Goal: Task Accomplishment & Management: Manage account settings

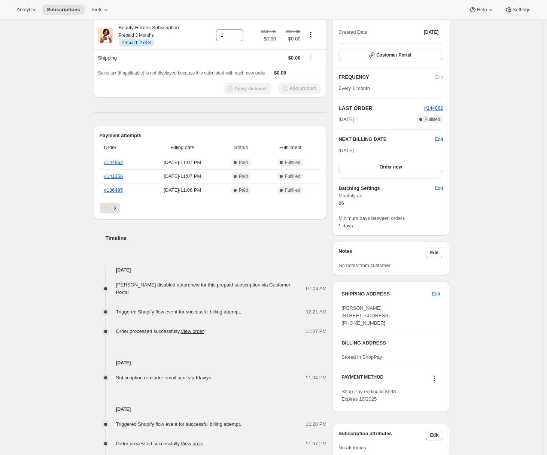
scroll to position [122, 0]
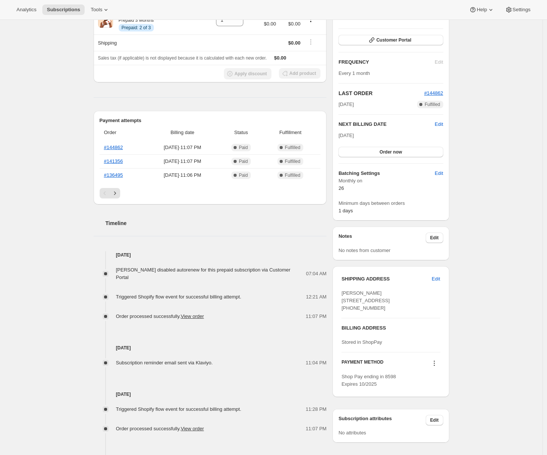
scroll to position [137, 0]
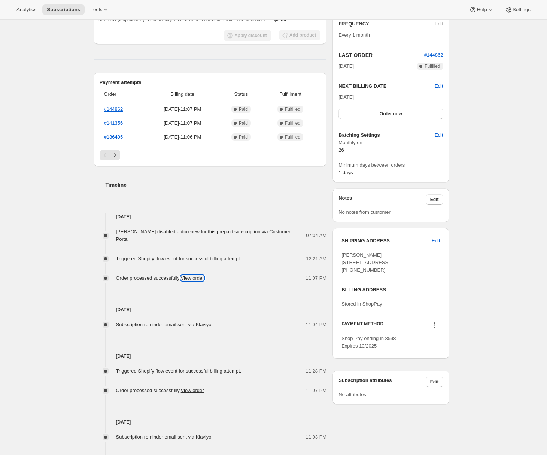
click at [201, 278] on link "View order" at bounding box center [192, 278] width 23 height 6
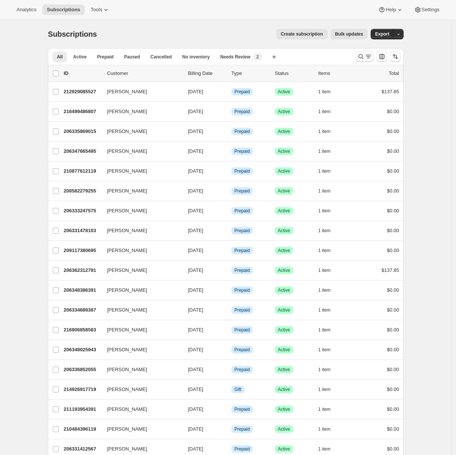
click at [372, 57] on icon "Search and filter results" at bounding box center [368, 56] width 7 height 7
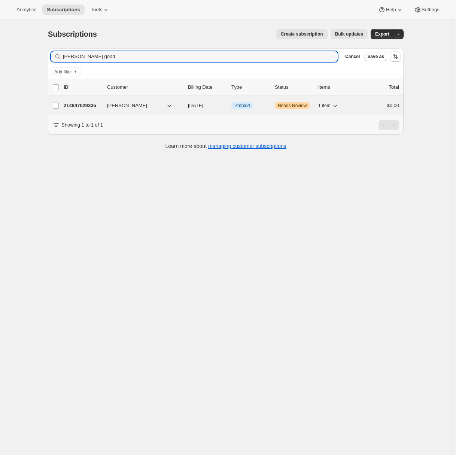
type input "aimee good"
click at [72, 109] on p "214847029335" at bounding box center [82, 105] width 37 height 7
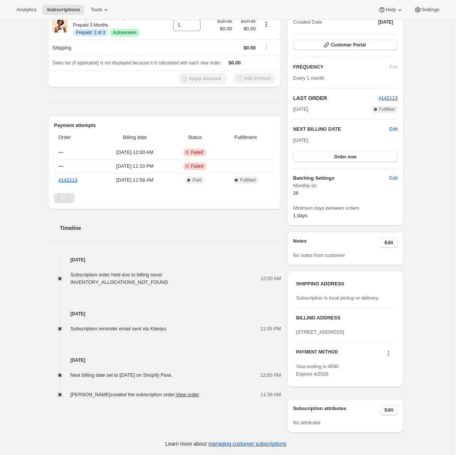
scroll to position [10, 0]
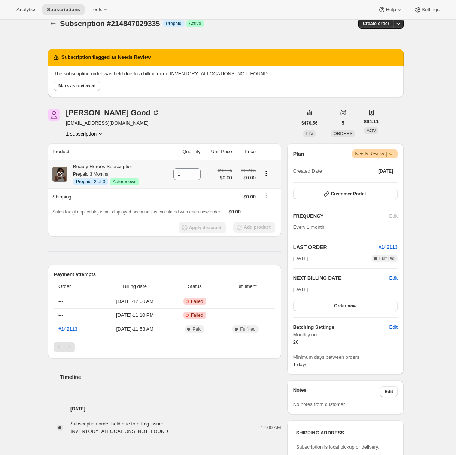
click at [59, 173] on icon at bounding box center [59, 173] width 7 height 7
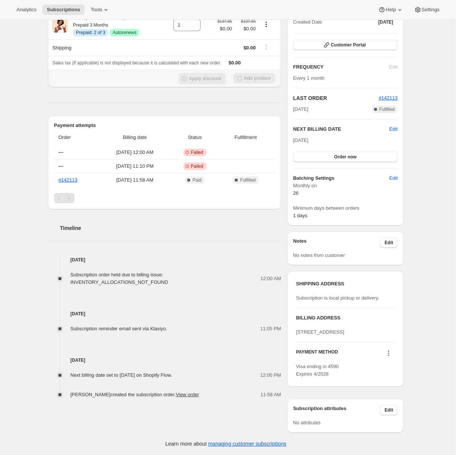
scroll to position [0, 0]
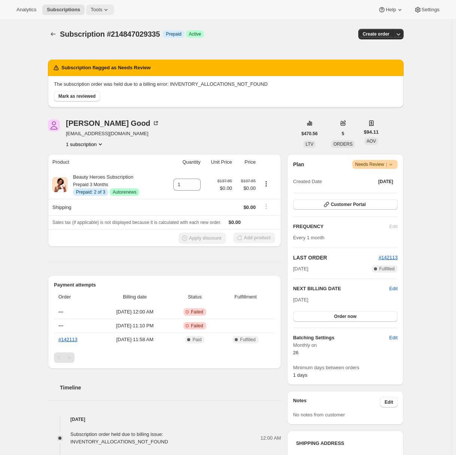
click at [97, 9] on span "Tools" at bounding box center [97, 10] width 12 height 6
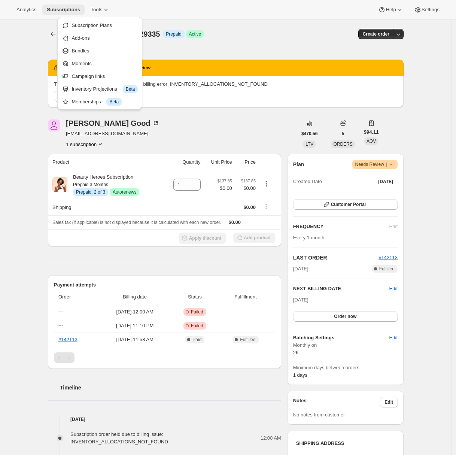
click at [68, 10] on span "Subscriptions" at bounding box center [63, 10] width 33 height 6
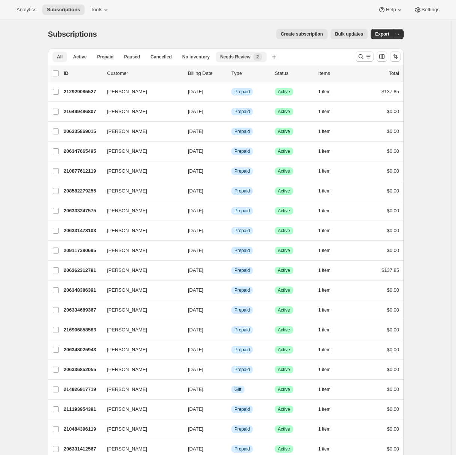
click at [239, 61] on button "Needs Review New 2" at bounding box center [241, 57] width 51 height 10
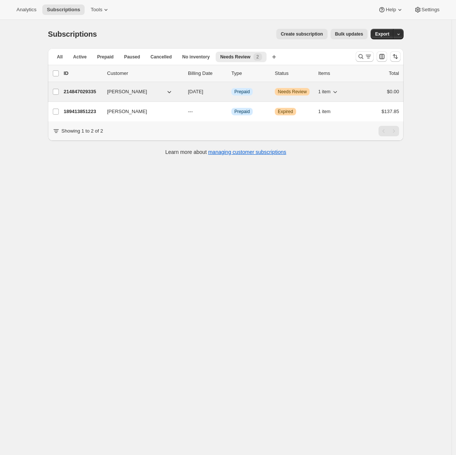
click at [80, 94] on p "214847029335" at bounding box center [82, 91] width 37 height 7
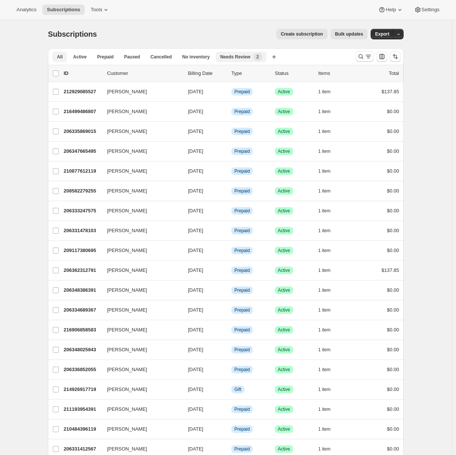
click at [242, 56] on span "Needs Review" at bounding box center [235, 57] width 30 height 6
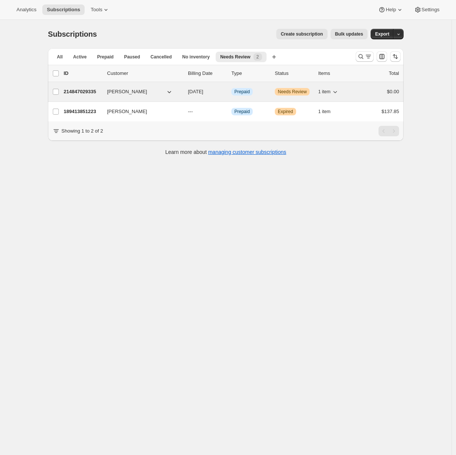
click at [84, 93] on p "214847029335" at bounding box center [82, 91] width 37 height 7
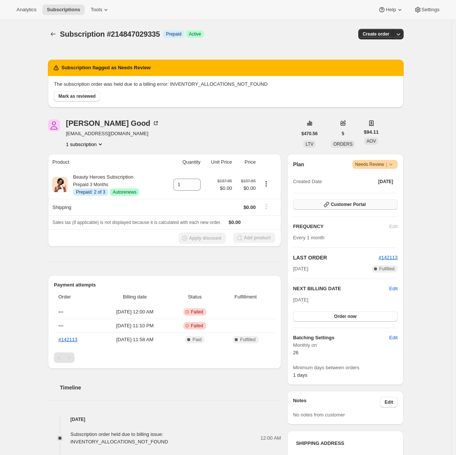
click at [348, 205] on span "Customer Portal" at bounding box center [348, 205] width 35 height 6
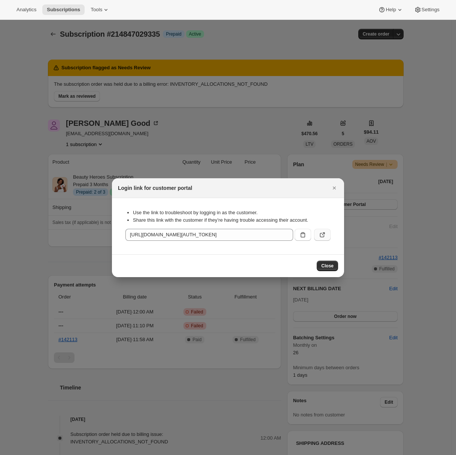
click at [321, 233] on icon ":rc0:" at bounding box center [322, 235] width 4 height 4
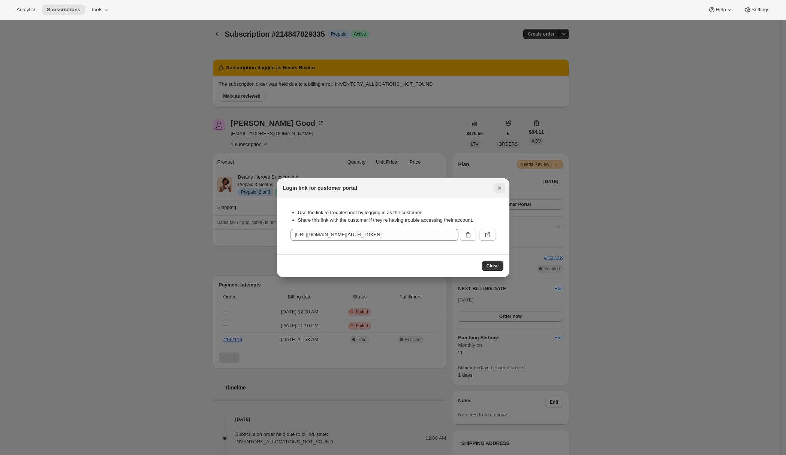
click at [460, 189] on icon "Close" at bounding box center [499, 187] width 7 height 7
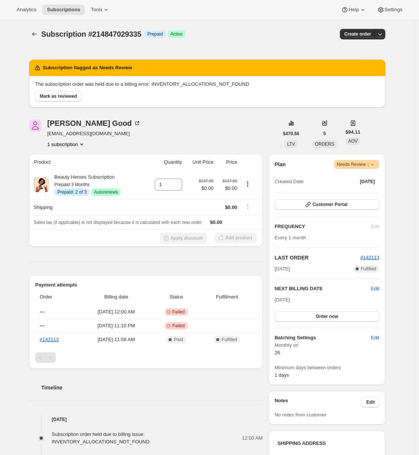
click at [159, 262] on hr at bounding box center [145, 262] width 233 height 0
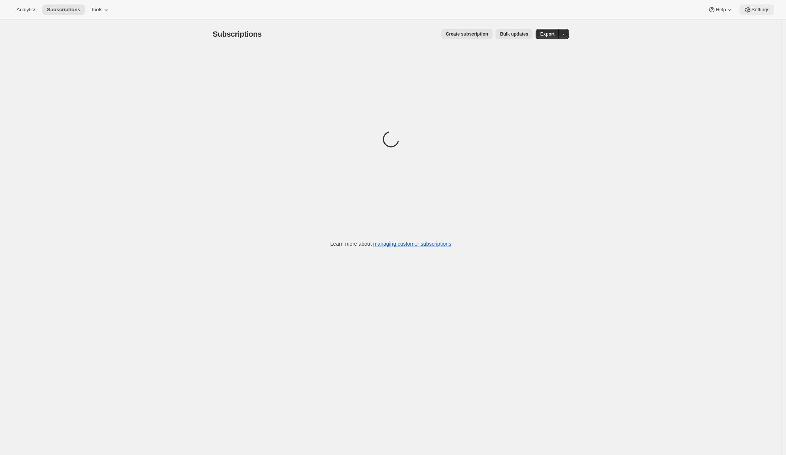
click at [747, 11] on icon at bounding box center [747, 10] width 5 height 6
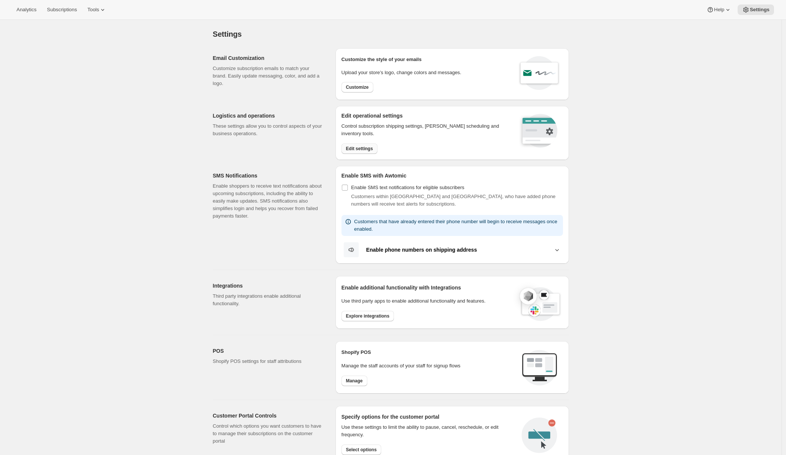
click at [365, 151] on button "Edit settings" at bounding box center [359, 148] width 36 height 10
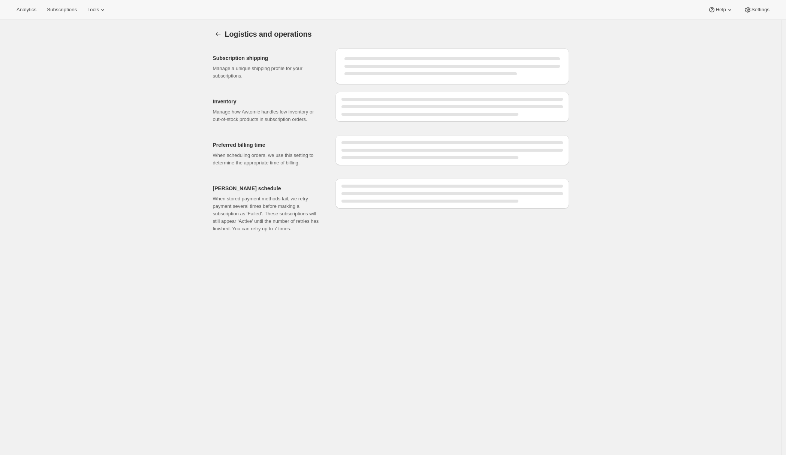
select select "08:00"
select select "DAY"
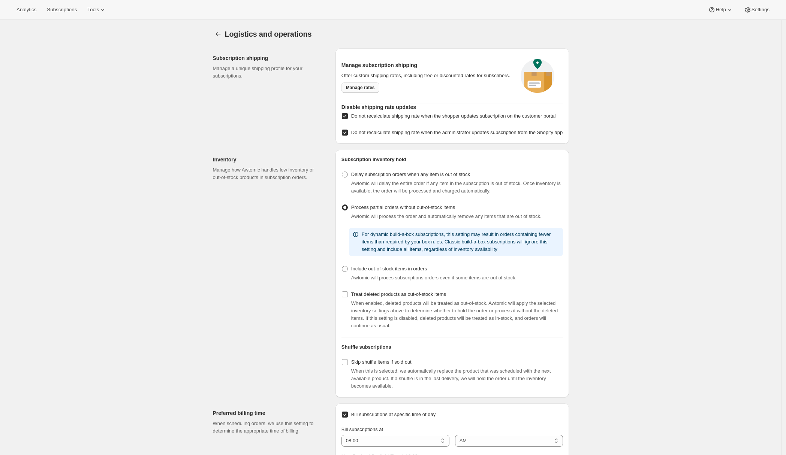
click at [363, 91] on span "Manage rates" at bounding box center [360, 88] width 29 height 6
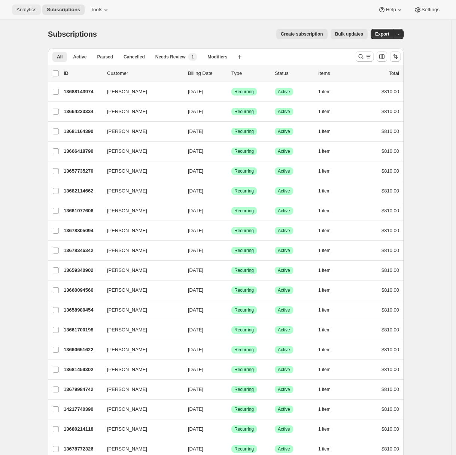
click at [23, 14] on button "Analytics" at bounding box center [26, 9] width 29 height 10
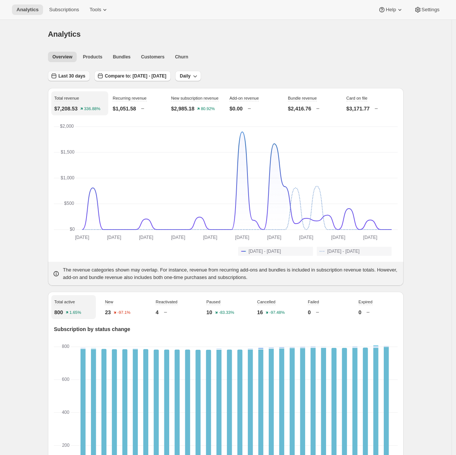
click at [71, 75] on span "Last 30 days" at bounding box center [71, 76] width 27 height 6
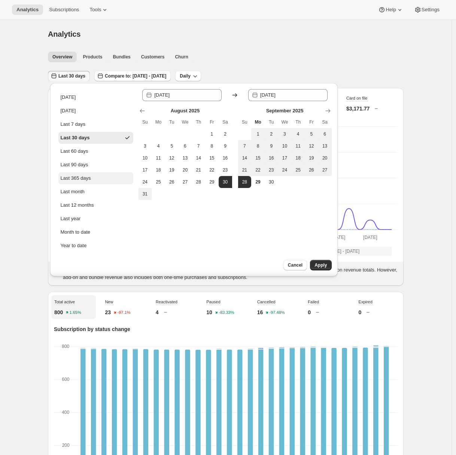
click at [87, 173] on button "Last 365 days" at bounding box center [95, 178] width 75 height 12
type input "[DATE]"
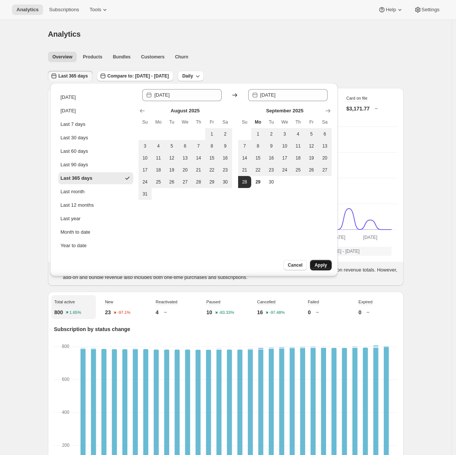
click at [319, 264] on span "Apply" at bounding box center [321, 265] width 12 height 6
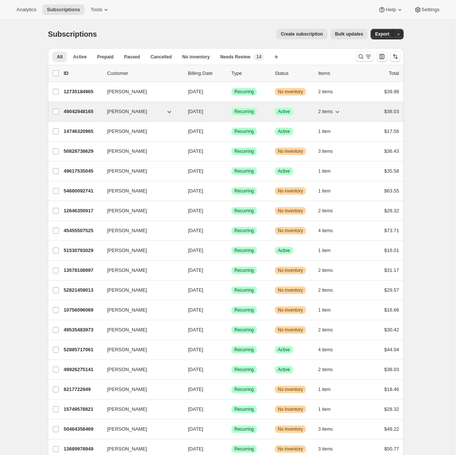
click at [83, 111] on p "49042948165" at bounding box center [82, 111] width 37 height 7
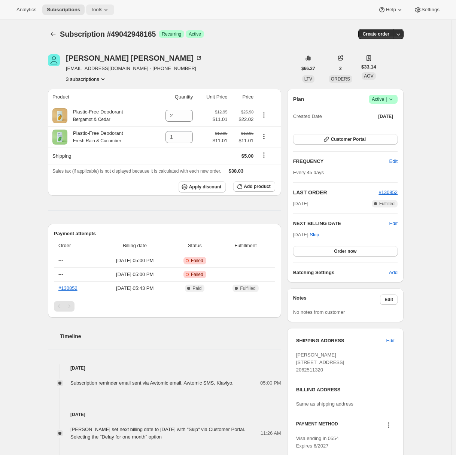
click at [97, 6] on button "Tools" at bounding box center [100, 9] width 28 height 10
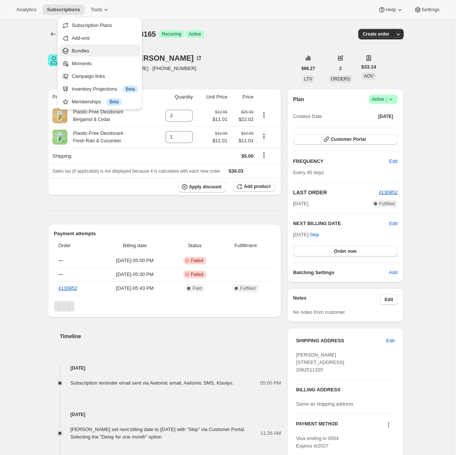
click at [84, 50] on span "Bundles" at bounding box center [81, 51] width 18 height 6
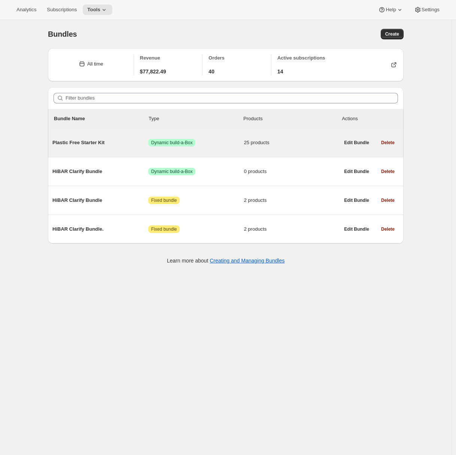
click at [107, 145] on span "Plastic Free Starter Kit" at bounding box center [100, 142] width 96 height 7
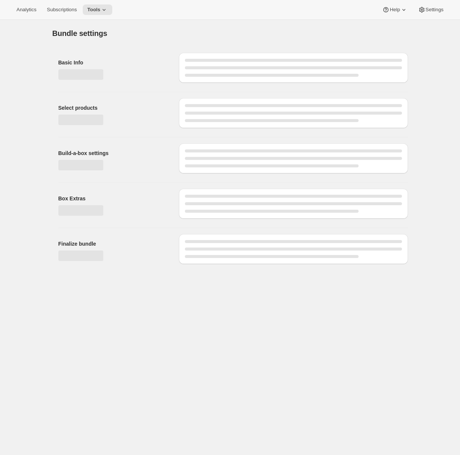
type input "Plastic Free Starter Kit"
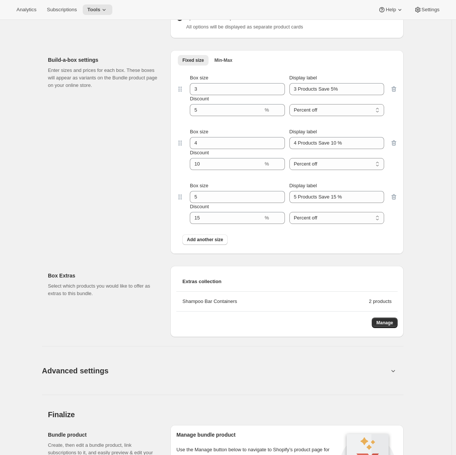
scroll to position [1213, 0]
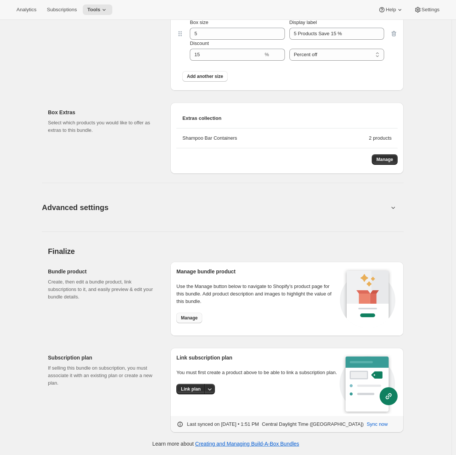
click at [196, 320] on span "Manage" at bounding box center [189, 318] width 17 height 6
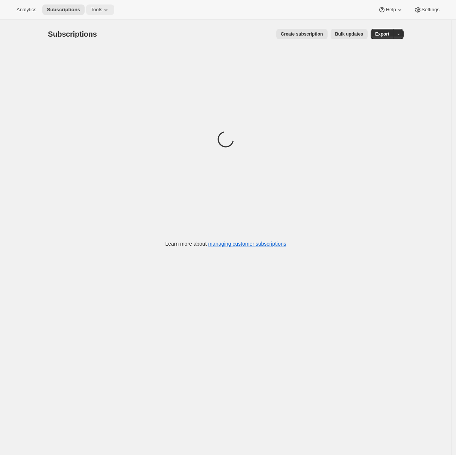
click at [107, 10] on icon at bounding box center [105, 9] width 7 height 7
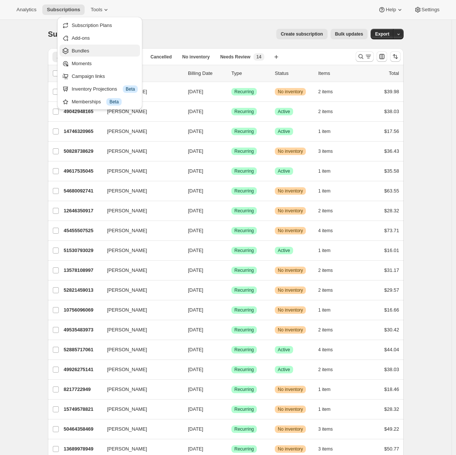
click at [93, 51] on span "Bundles" at bounding box center [105, 50] width 66 height 7
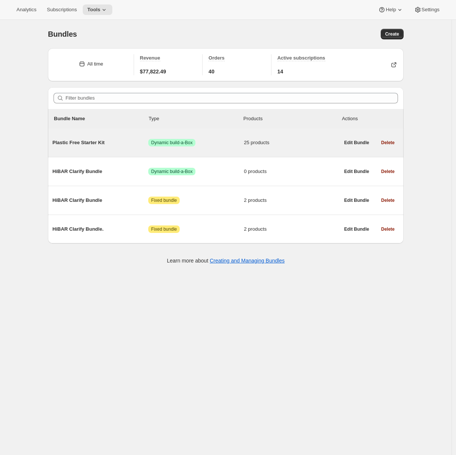
click at [100, 142] on span "Plastic Free Starter Kit" at bounding box center [100, 142] width 96 height 7
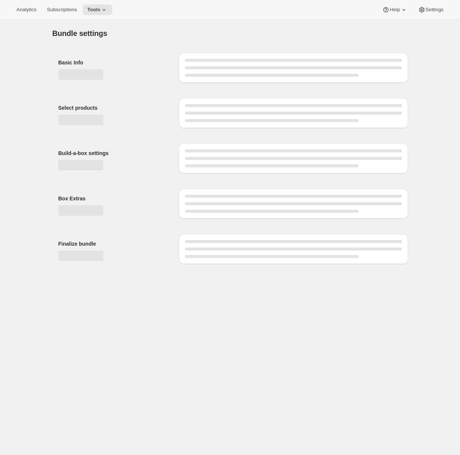
type input "Plastic Free Starter Kit"
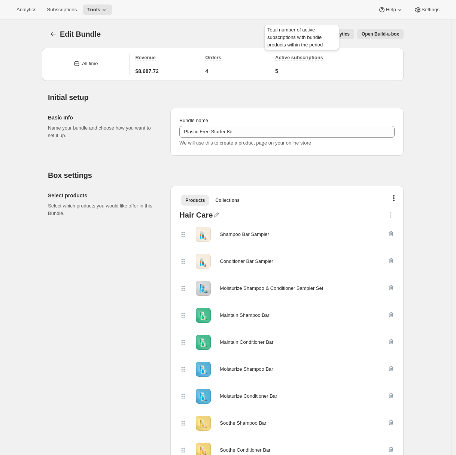
click at [334, 37] on div "Total number of active subscriptions with bundle products within the period" at bounding box center [302, 38] width 78 height 31
click at [344, 35] on span "Analytics" at bounding box center [340, 34] width 20 height 6
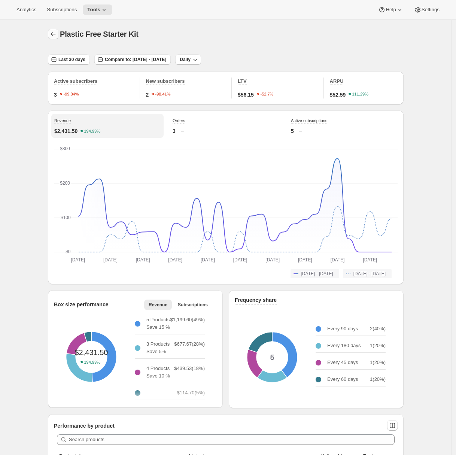
click at [55, 35] on icon "button" at bounding box center [52, 33] width 7 height 7
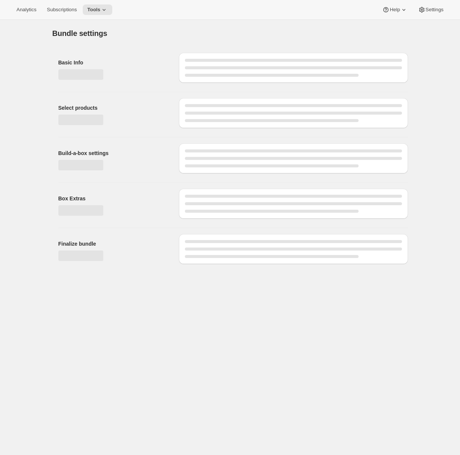
type input "Plastic Free Starter Kit"
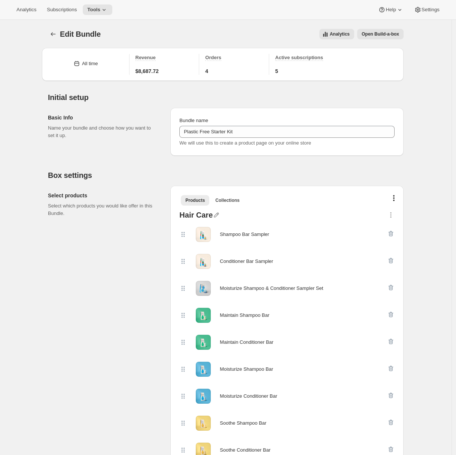
click at [332, 36] on span "Analytics" at bounding box center [340, 34] width 20 height 6
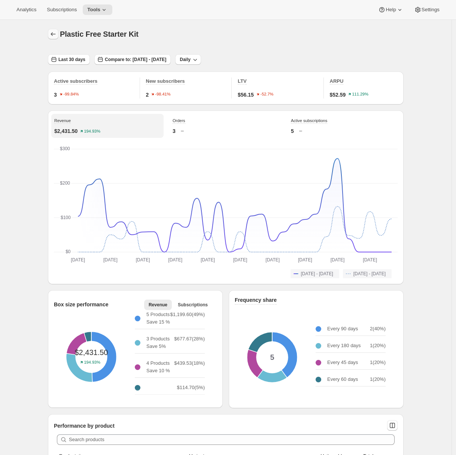
click at [56, 34] on icon "button" at bounding box center [52, 33] width 7 height 7
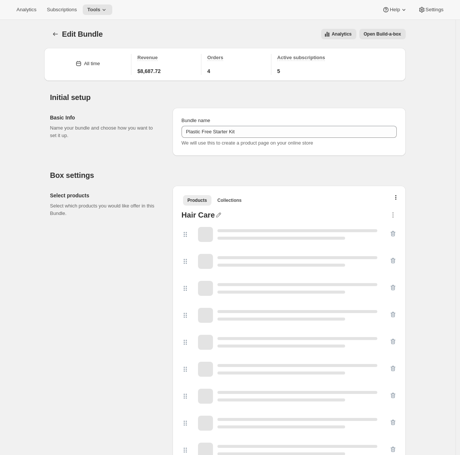
type input "Plastic Free Starter Kit"
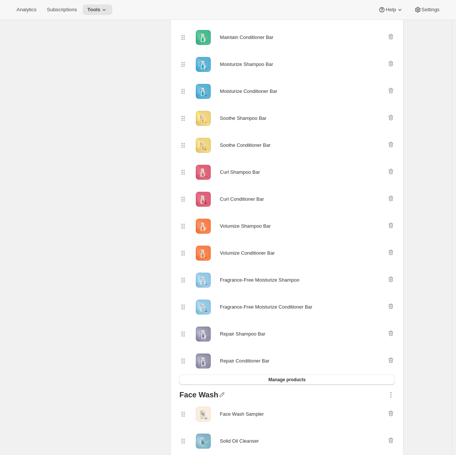
scroll to position [61, 0]
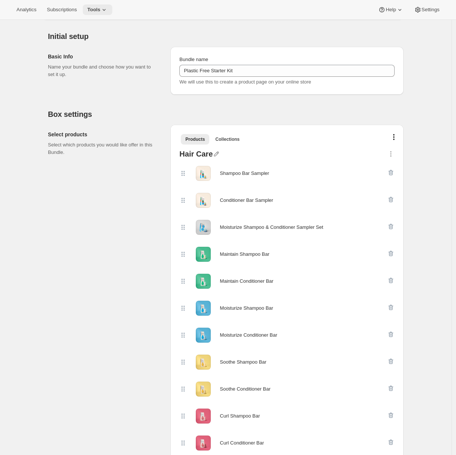
click at [110, 15] on button "Tools" at bounding box center [98, 9] width 30 height 10
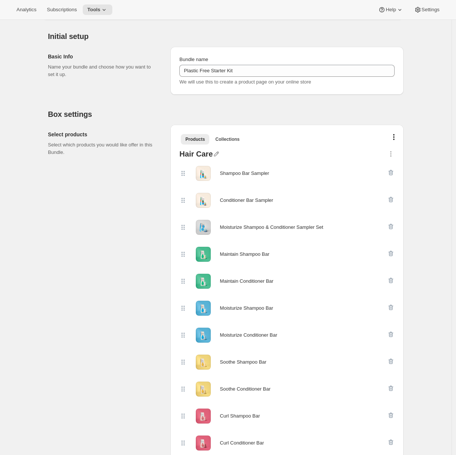
scroll to position [0, 0]
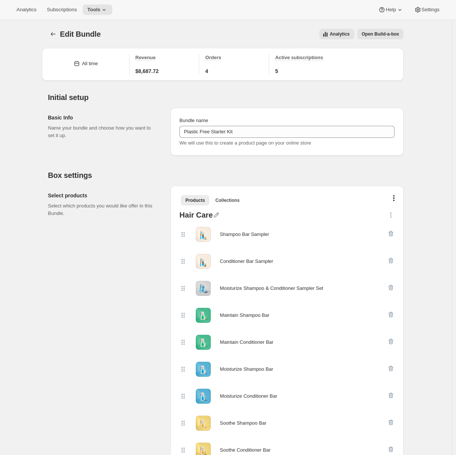
click at [345, 36] on span "Analytics" at bounding box center [340, 34] width 20 height 6
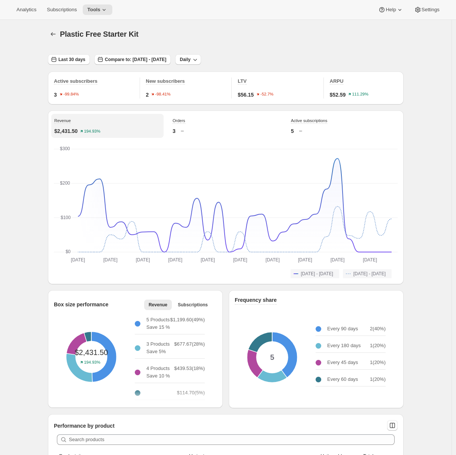
click at [201, 135] on div "3" at bounding box center [226, 130] width 106 height 7
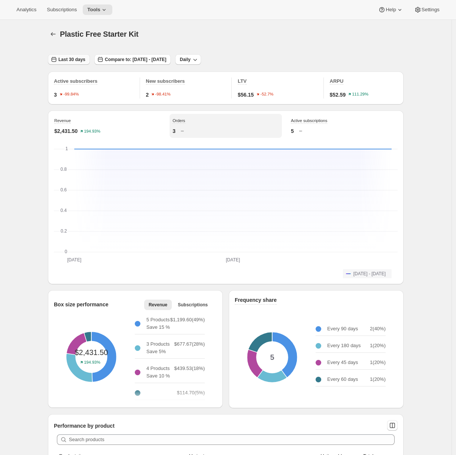
click at [76, 60] on span "Last 30 days" at bounding box center [71, 60] width 27 height 6
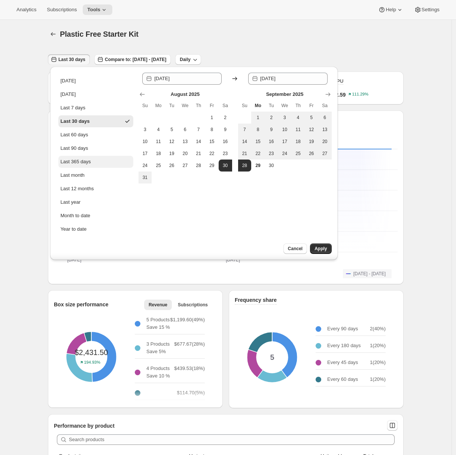
click at [84, 158] on div "Last 365 days" at bounding box center [76, 161] width 30 height 7
type input "2024-09-29"
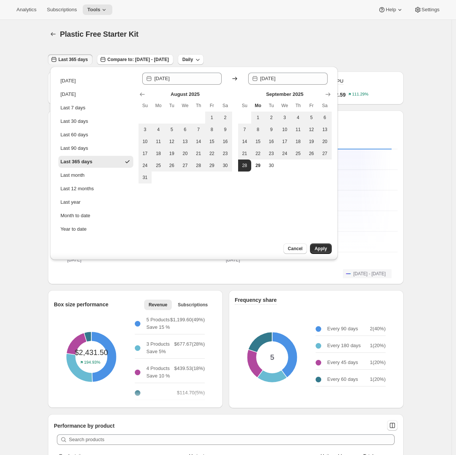
click at [321, 249] on span "Apply" at bounding box center [321, 249] width 12 height 6
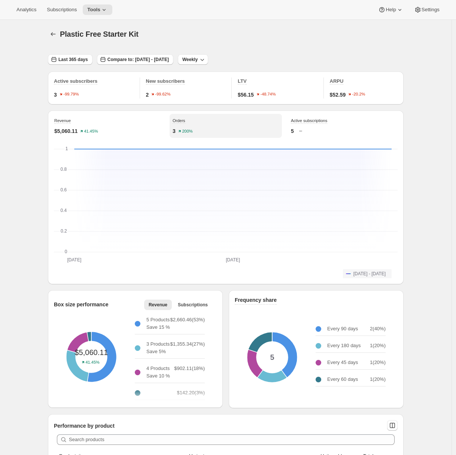
click at [137, 135] on div "$5,060.11 41.45%" at bounding box center [107, 130] width 106 height 7
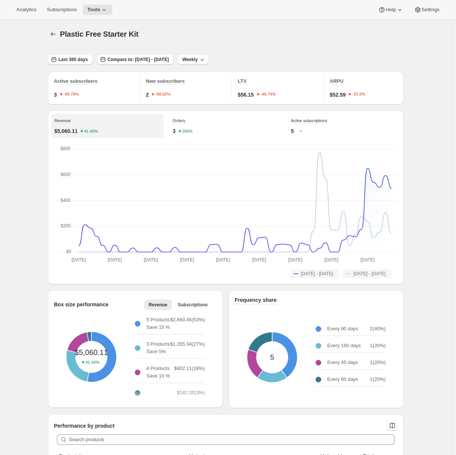
click at [202, 135] on div "3 200%" at bounding box center [226, 130] width 106 height 7
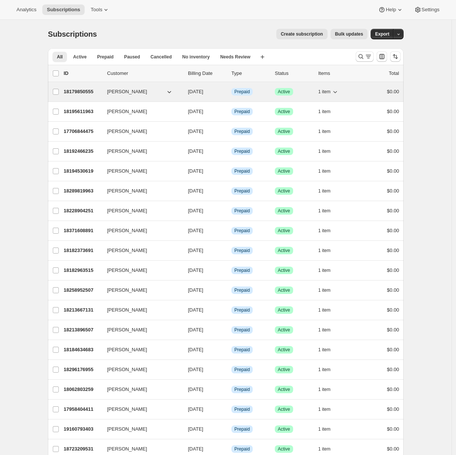
click at [79, 94] on p "18179850555" at bounding box center [82, 91] width 37 height 7
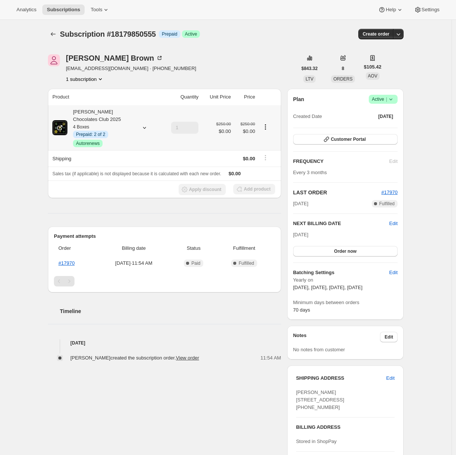
click at [144, 128] on icon at bounding box center [144, 127] width 7 height 7
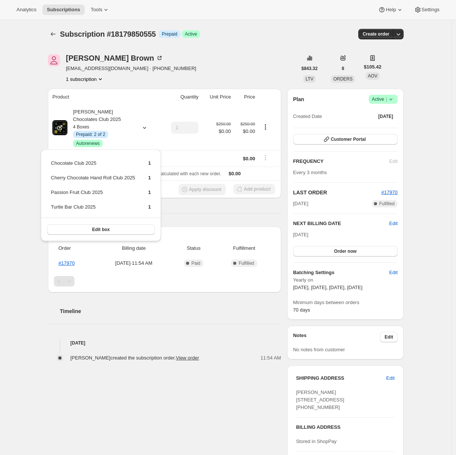
click at [22, 129] on div "Subscription #18179850555. This page is ready Subscription #18179850555 Info Pr…" at bounding box center [226, 292] width 452 height 545
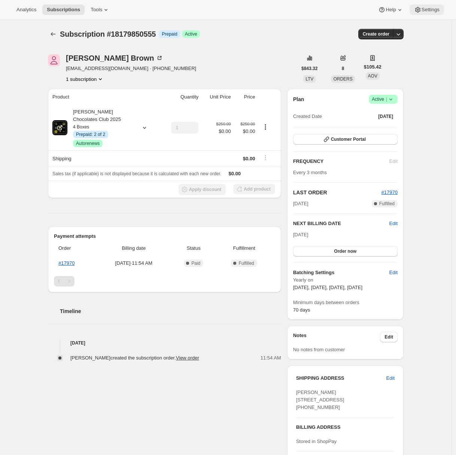
click at [433, 11] on span "Settings" at bounding box center [431, 10] width 18 height 6
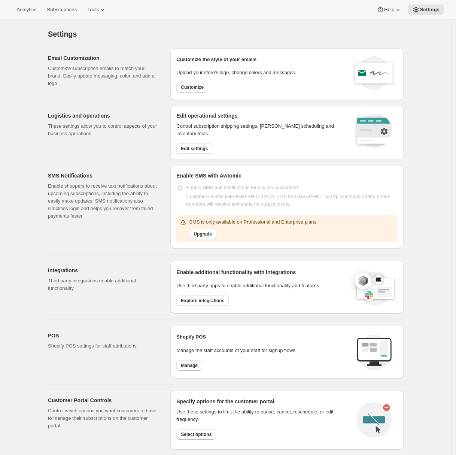
click at [194, 87] on span "Customize" at bounding box center [192, 87] width 23 height 6
select select "subscriptionMessage"
select select "5"
select select "15"
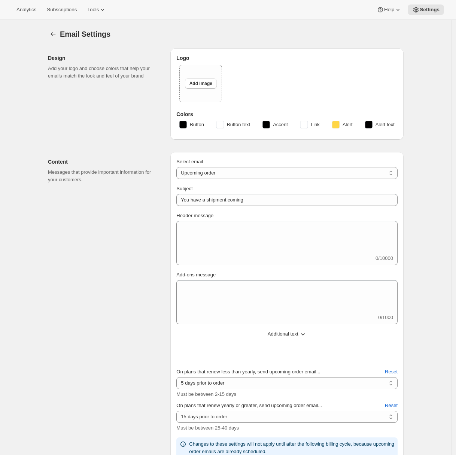
select select "10"
type input "Kollar Chocolates"
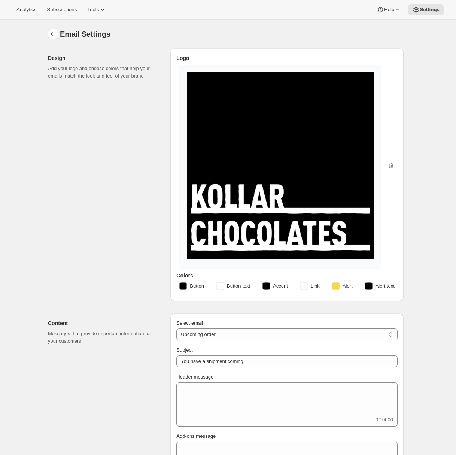
click at [57, 33] on icon "Settings" at bounding box center [52, 33] width 7 height 7
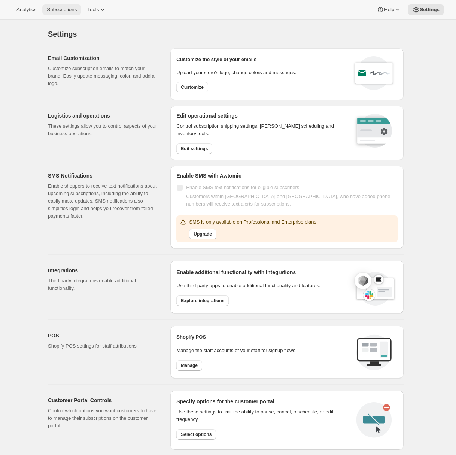
click at [64, 12] on span "Subscriptions" at bounding box center [62, 10] width 30 height 6
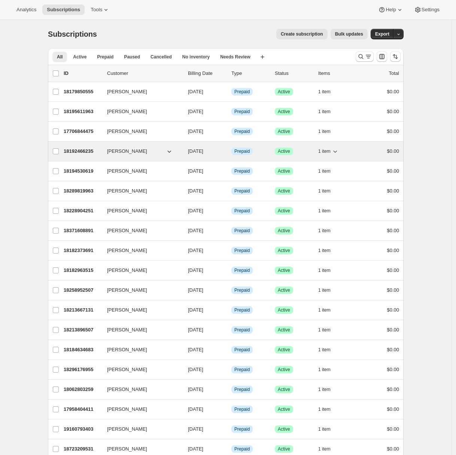
click at [83, 149] on p "18192466235" at bounding box center [82, 151] width 37 height 7
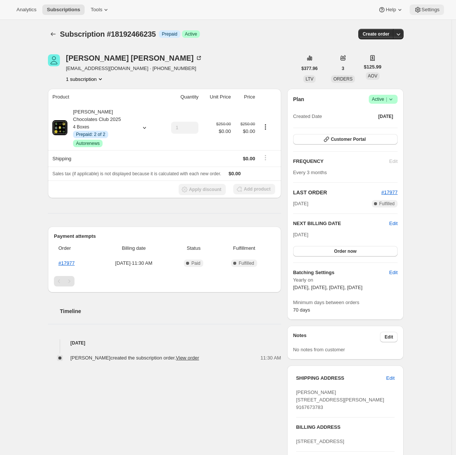
click at [427, 12] on span "Settings" at bounding box center [431, 10] width 18 height 6
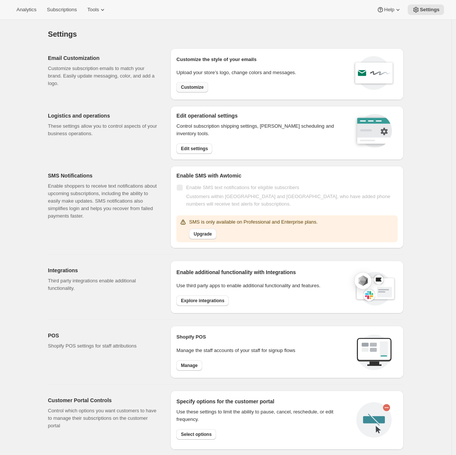
click at [197, 89] on span "Customize" at bounding box center [192, 87] width 23 height 6
select select "subscriptionMessage"
select select "5"
select select "15"
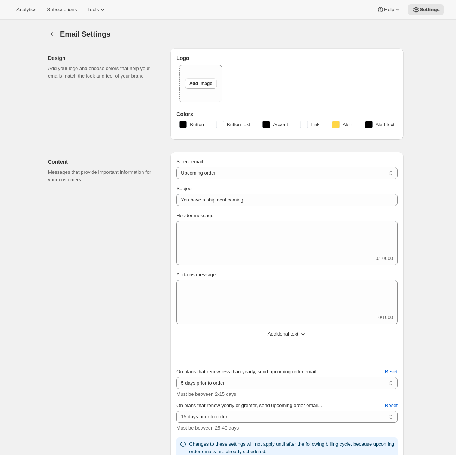
select select "10"
type input "Kollar Chocolates"
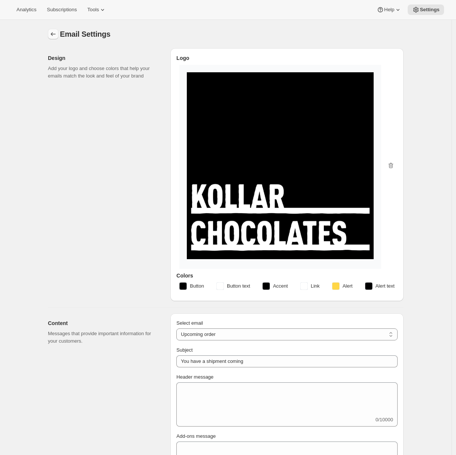
click at [55, 36] on icon "Settings" at bounding box center [52, 33] width 7 height 7
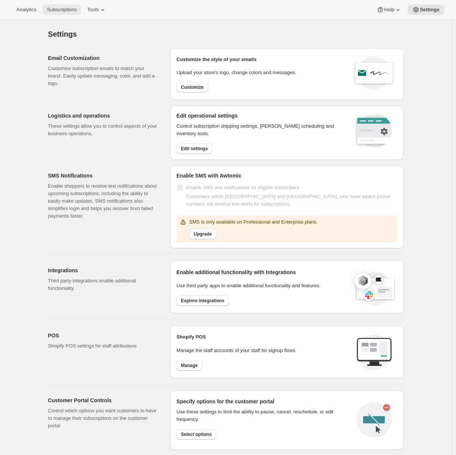
click at [66, 9] on span "Subscriptions" at bounding box center [62, 10] width 30 height 6
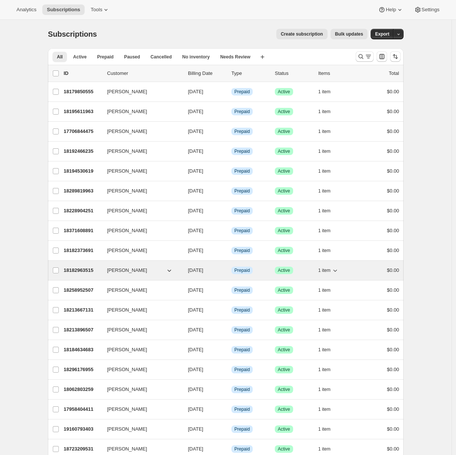
click at [80, 267] on p "18182963515" at bounding box center [82, 270] width 37 height 7
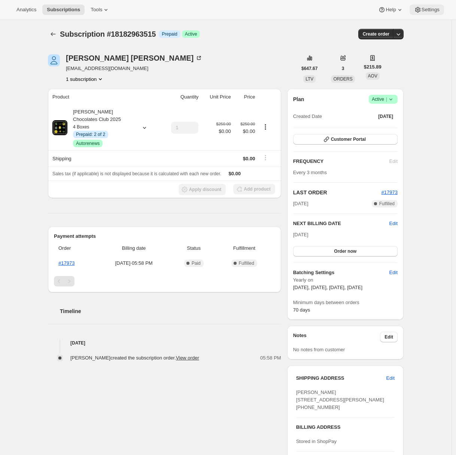
click at [437, 9] on span "Settings" at bounding box center [431, 10] width 18 height 6
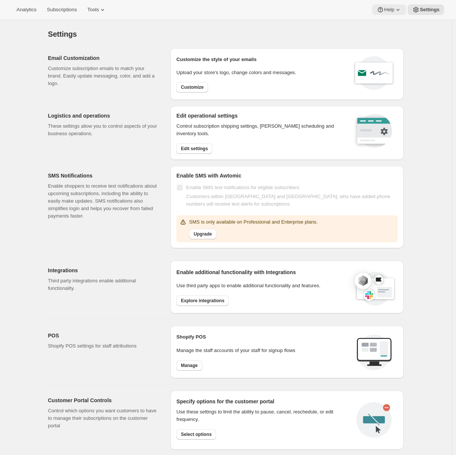
click at [387, 10] on span "Help" at bounding box center [389, 10] width 10 height 6
click at [385, 24] on span "Setup guide" at bounding box center [388, 25] width 26 height 6
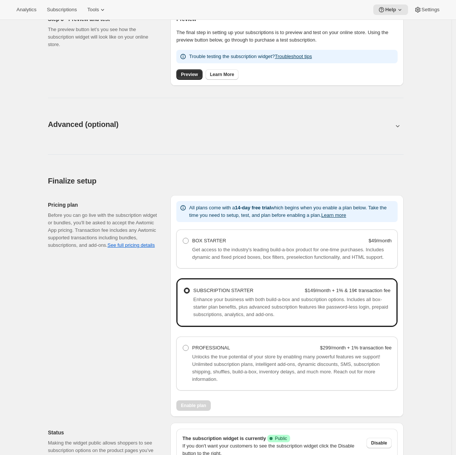
scroll to position [374, 0]
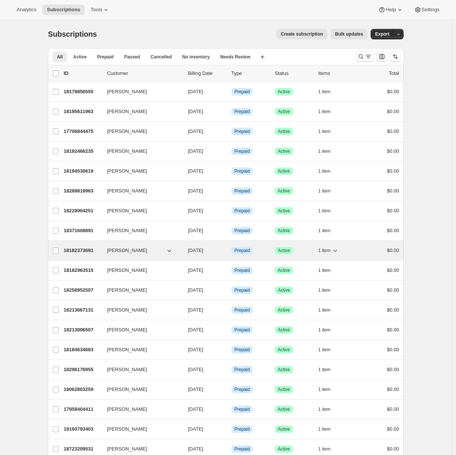
click at [87, 249] on p "18182373691" at bounding box center [82, 250] width 37 height 7
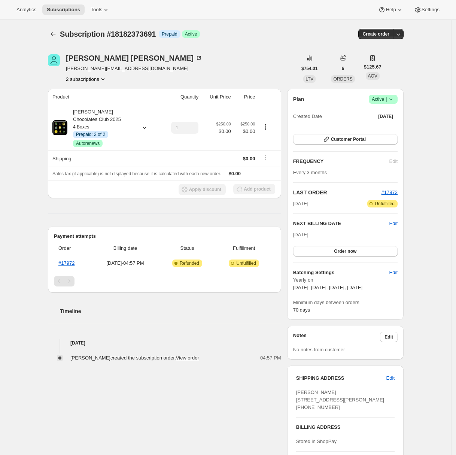
click at [21, 74] on div "Subscription #18182373691. This page is ready Subscription #18182373691 Info Pr…" at bounding box center [226, 292] width 452 height 545
click at [58, 34] on button "Subscriptions" at bounding box center [53, 34] width 10 height 10
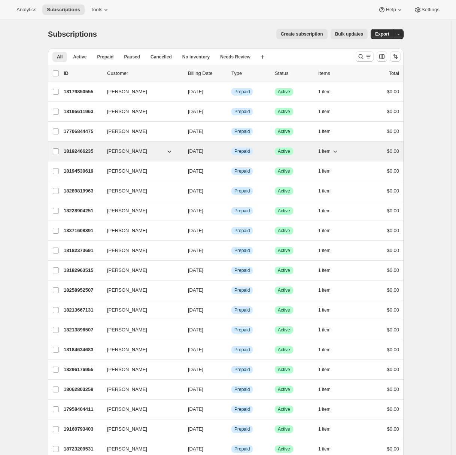
click at [75, 148] on p "18192466235" at bounding box center [82, 151] width 37 height 7
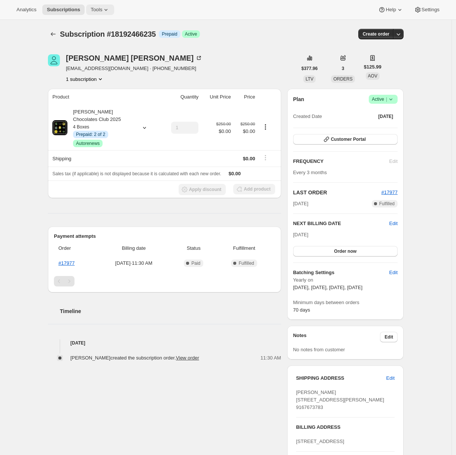
click at [99, 12] on span "Tools" at bounding box center [97, 10] width 12 height 6
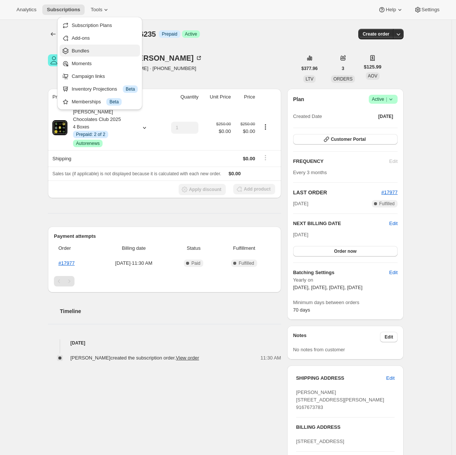
click at [92, 48] on span "Bundles" at bounding box center [105, 50] width 66 height 7
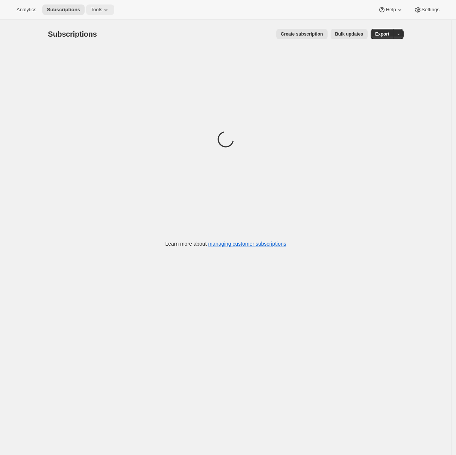
click at [98, 13] on button "Tools" at bounding box center [100, 9] width 28 height 10
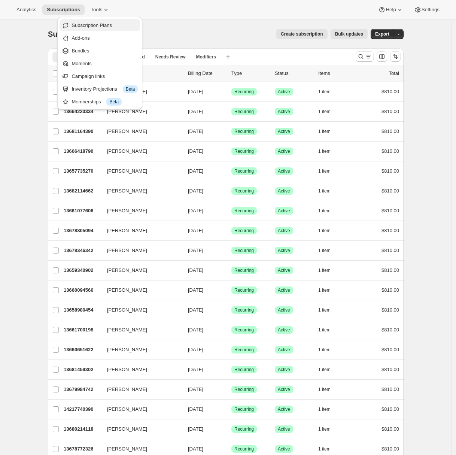
click at [96, 23] on span "Subscription Plans" at bounding box center [92, 25] width 40 height 6
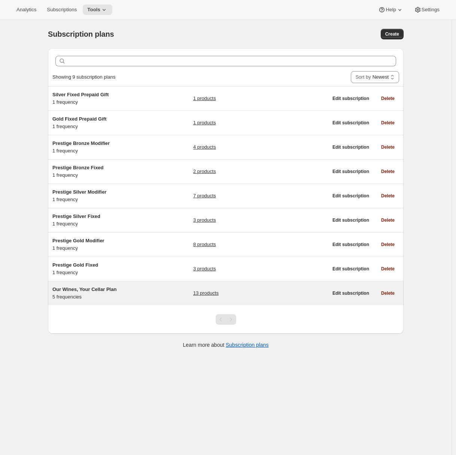
click at [132, 291] on h5 "Our Wines, Your Cellar Plan" at bounding box center [99, 289] width 94 height 7
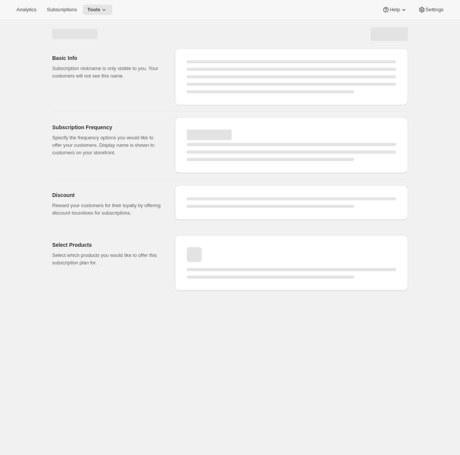
select select "WEEK"
select select "MONTH"
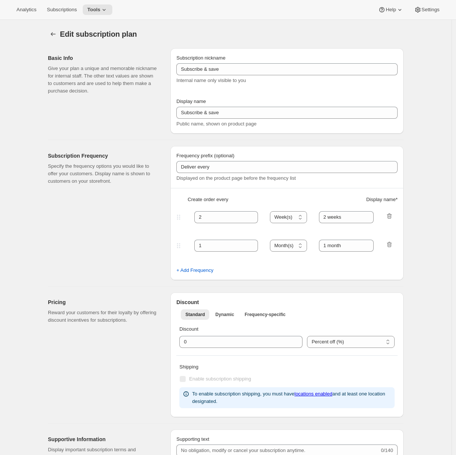
type input "Our Wines, Your Cellar Plan"
type input "Join the Club"
type input "1"
select select "MONTH"
type input "1 month"
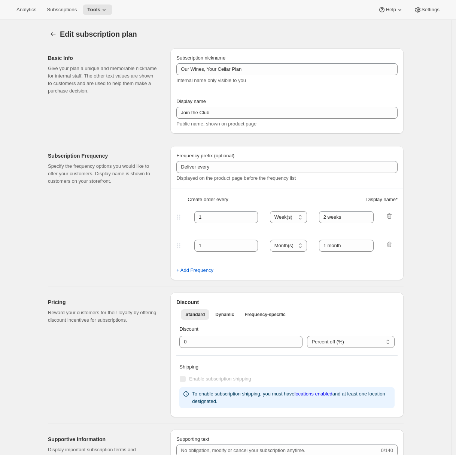
type input "2"
type input "2 months"
select select "MONTH"
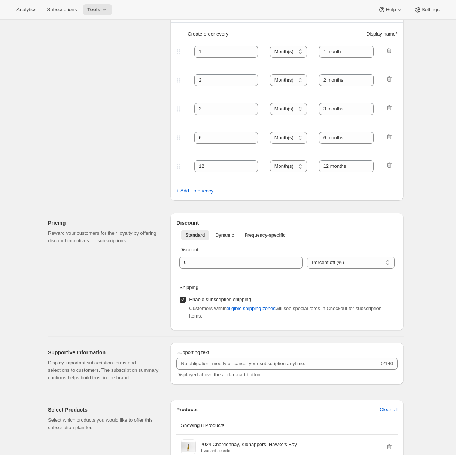
scroll to position [7, 0]
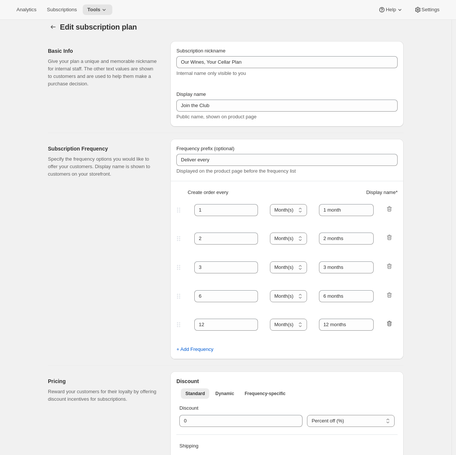
click at [390, 326] on icon "button" at bounding box center [389, 324] width 5 height 6
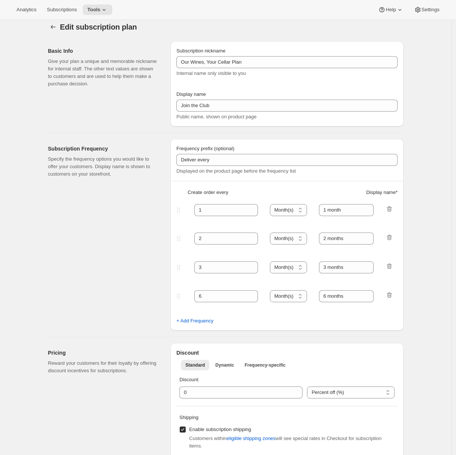
scroll to position [0, 0]
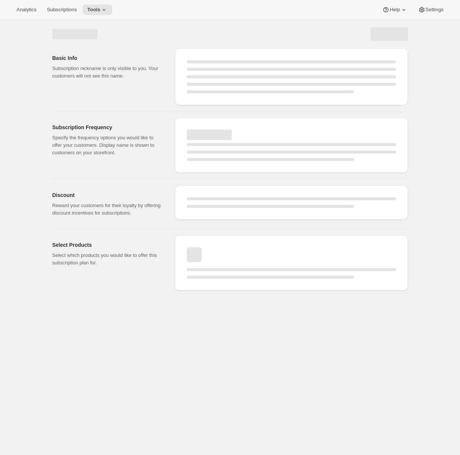
select select "MONTH"
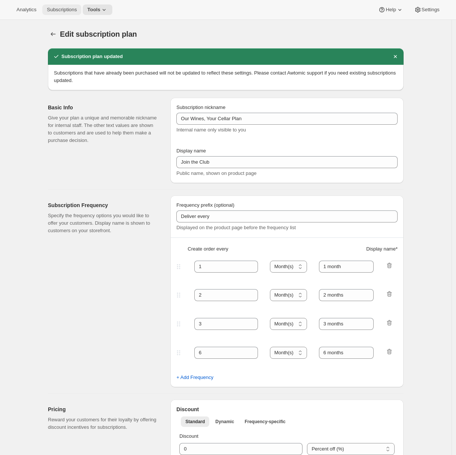
click at [68, 13] on button "Subscriptions" at bounding box center [61, 9] width 39 height 10
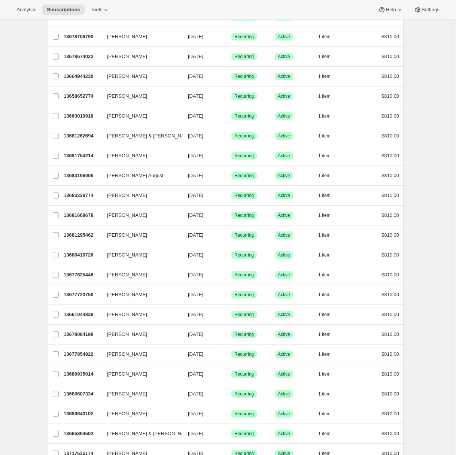
scroll to position [651, 0]
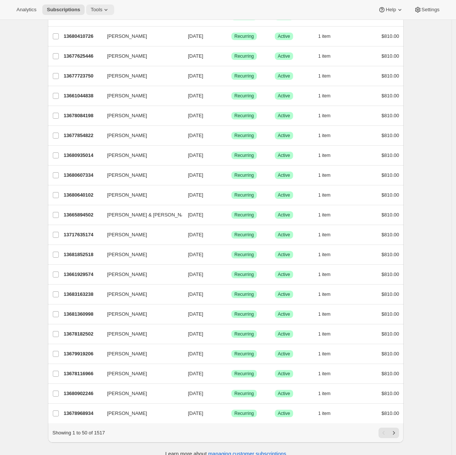
click at [102, 8] on span "Tools" at bounding box center [97, 10] width 12 height 6
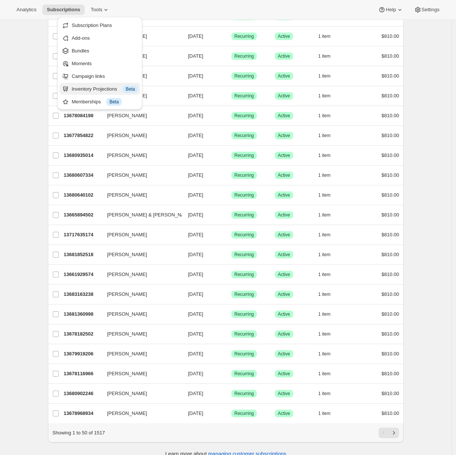
click at [76, 90] on div "Inventory Projections Info Beta" at bounding box center [105, 88] width 66 height 7
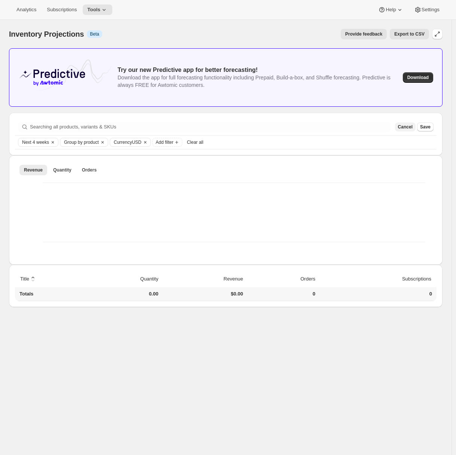
click at [410, 127] on span "Cancel" at bounding box center [405, 127] width 15 height 6
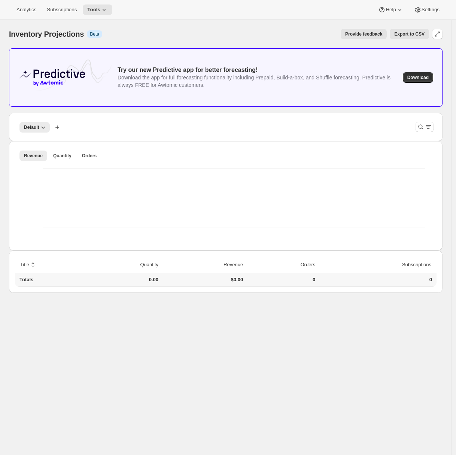
click at [69, 17] on div "Analytics Subscriptions Tools Help Settings" at bounding box center [228, 10] width 456 height 20
click at [70, 12] on span "Subscriptions" at bounding box center [62, 10] width 30 height 6
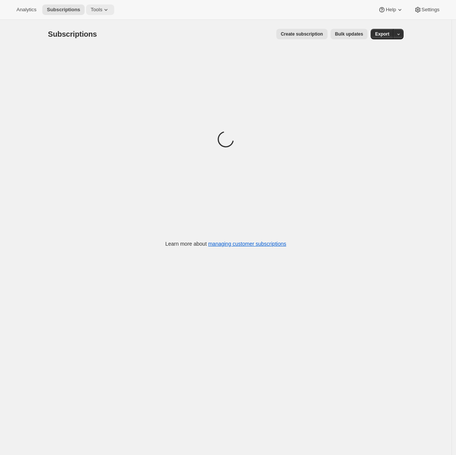
click at [110, 7] on icon at bounding box center [105, 9] width 7 height 7
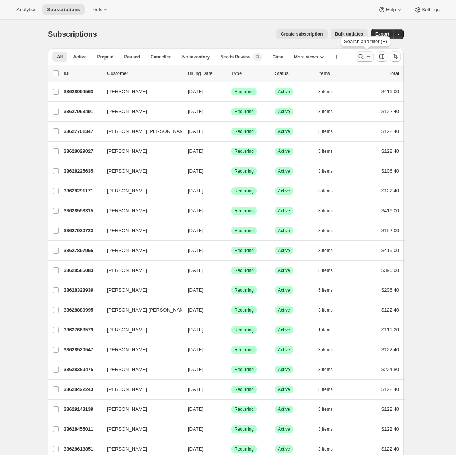
click at [364, 57] on icon "Search and filter results" at bounding box center [361, 56] width 5 height 5
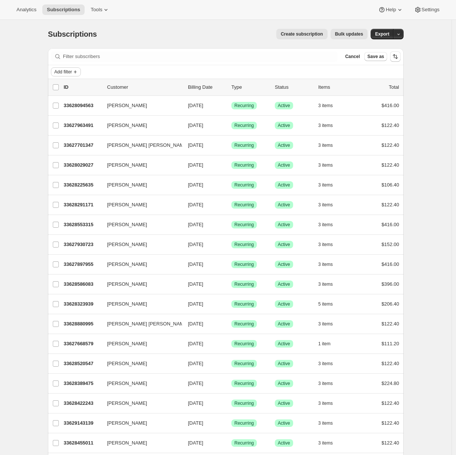
click at [78, 70] on icon "Add filter" at bounding box center [75, 72] width 6 height 6
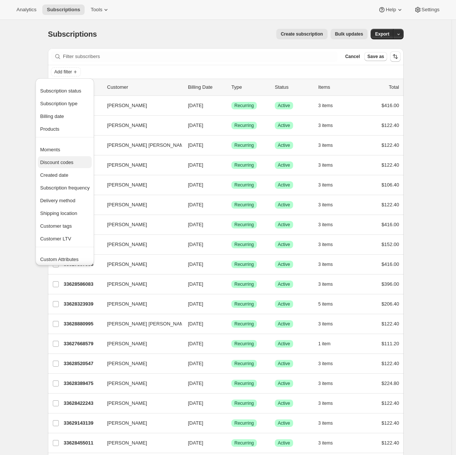
scroll to position [15, 0]
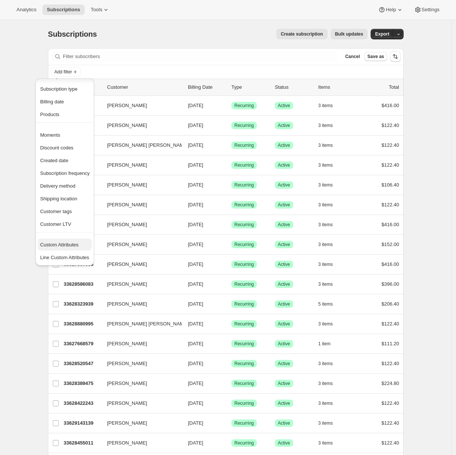
click at [63, 246] on span "Custom Attributes" at bounding box center [59, 245] width 39 height 6
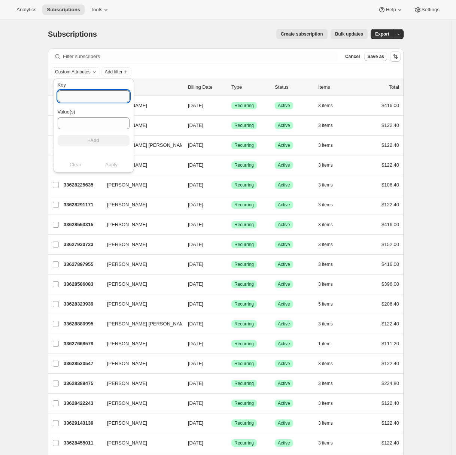
click at [95, 97] on input "Key" at bounding box center [94, 96] width 72 height 12
type input "_isPOS"
click at [87, 127] on input "Value(s)" at bounding box center [94, 123] width 72 height 12
type input "true"
click at [96, 143] on button "+Add" at bounding box center [94, 140] width 72 height 10
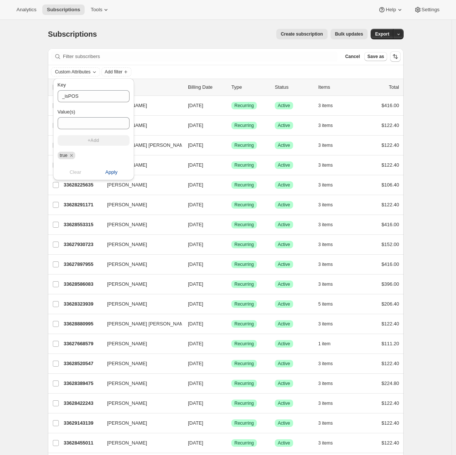
click at [108, 171] on span "Apply" at bounding box center [111, 172] width 12 height 7
click at [106, 170] on span "Apply" at bounding box center [111, 172] width 12 height 7
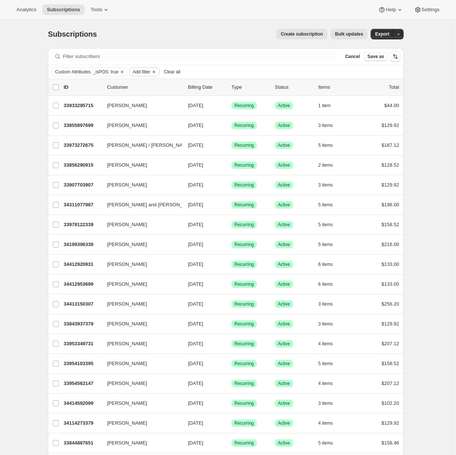
click at [150, 70] on span "Add filter" at bounding box center [142, 72] width 18 height 6
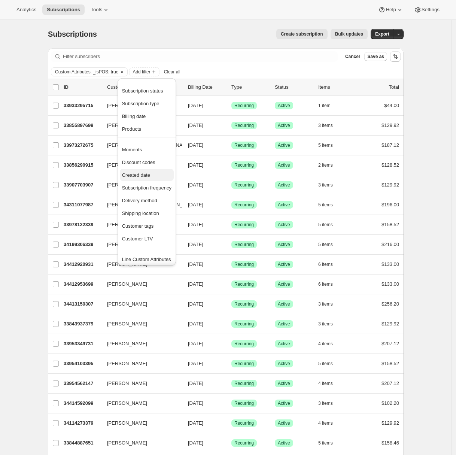
click at [146, 172] on span "Created date" at bounding box center [136, 175] width 28 height 6
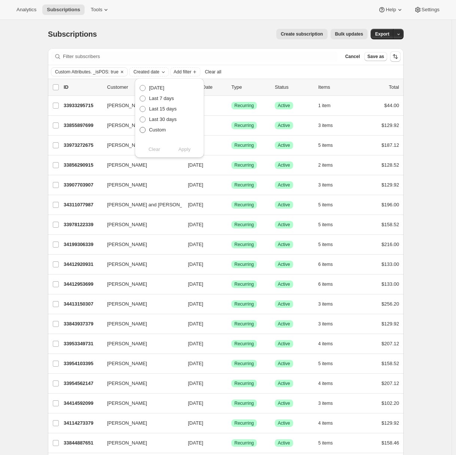
click at [158, 131] on span "Custom" at bounding box center [157, 130] width 17 height 6
click at [140, 127] on input "Custom" at bounding box center [140, 127] width 0 height 0
radio input "true"
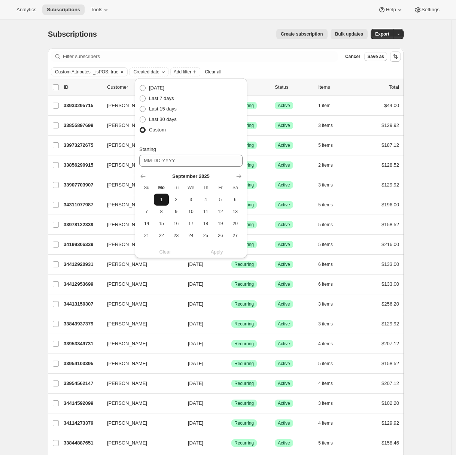
click at [159, 199] on span "1" at bounding box center [161, 200] width 9 height 6
type input "09-01-2025"
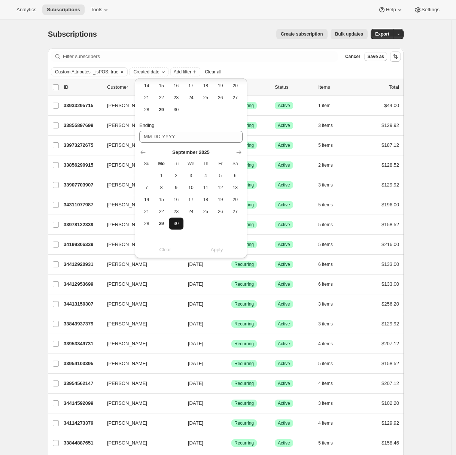
click at [175, 223] on span "30" at bounding box center [176, 224] width 9 height 6
type input "09-30-2025"
click at [217, 249] on span "Apply" at bounding box center [217, 249] width 12 height 7
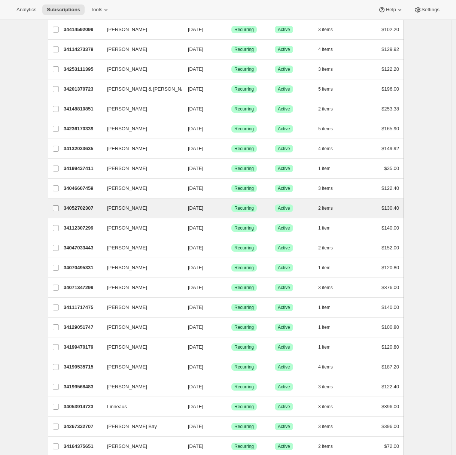
scroll to position [0, 0]
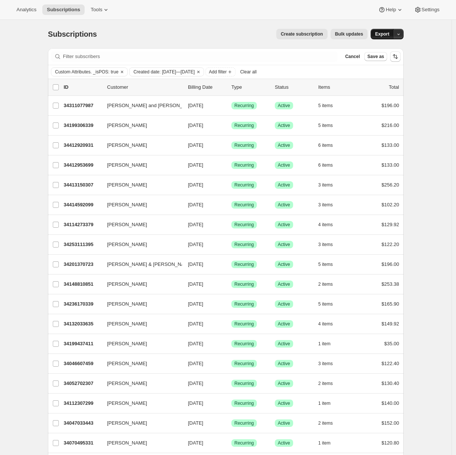
click at [388, 36] on span "Export" at bounding box center [382, 34] width 14 height 6
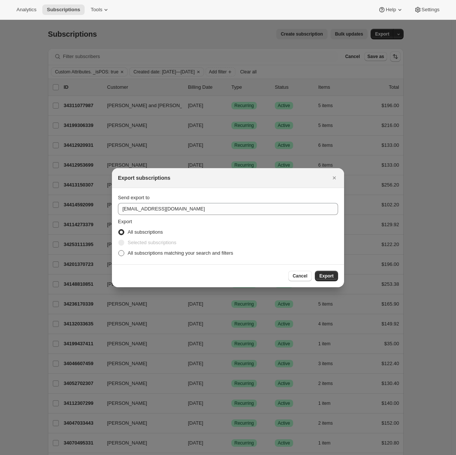
click at [133, 255] on span "All subscriptions matching your search and filters" at bounding box center [181, 253] width 106 height 6
click at [119, 251] on input "All subscriptions matching your search and filters" at bounding box center [118, 250] width 0 height 0
radio input "true"
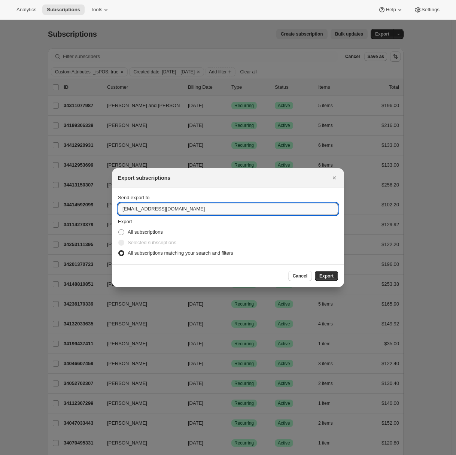
click at [145, 213] on input "winery@cliffamily.com" at bounding box center [228, 209] width 220 height 12
type input "adrian@awtomic.com"
click at [331, 275] on span "Export" at bounding box center [327, 276] width 14 height 6
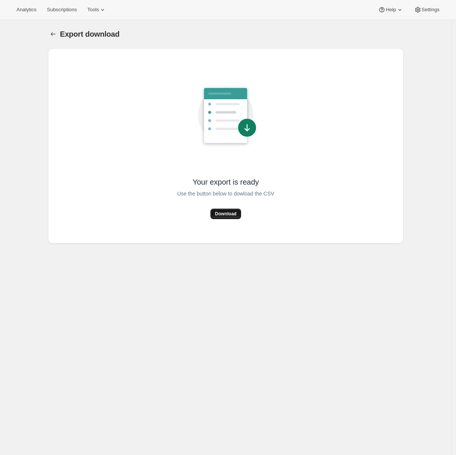
click at [228, 215] on span "Download" at bounding box center [225, 214] width 21 height 6
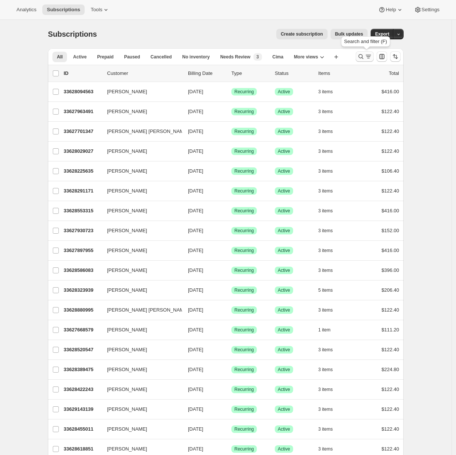
click at [372, 54] on icon "Search and filter results" at bounding box center [368, 56] width 7 height 7
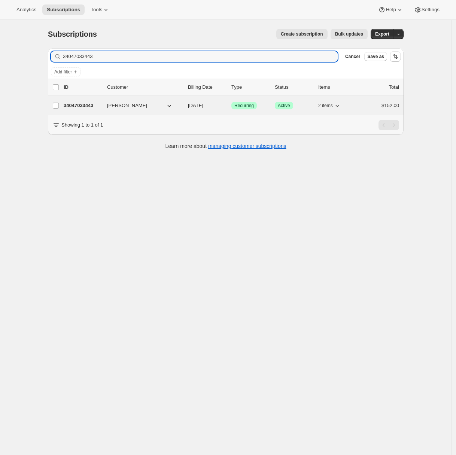
type input "34047033443"
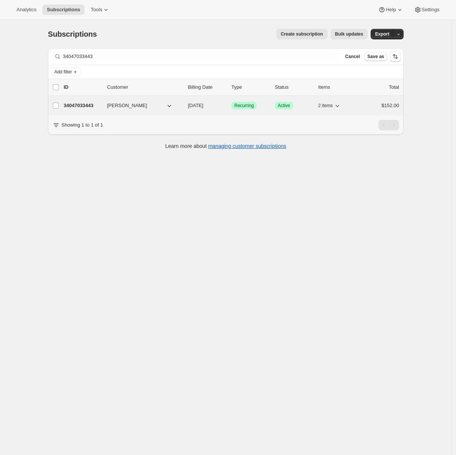
click at [90, 107] on p "34047033443" at bounding box center [82, 105] width 37 height 7
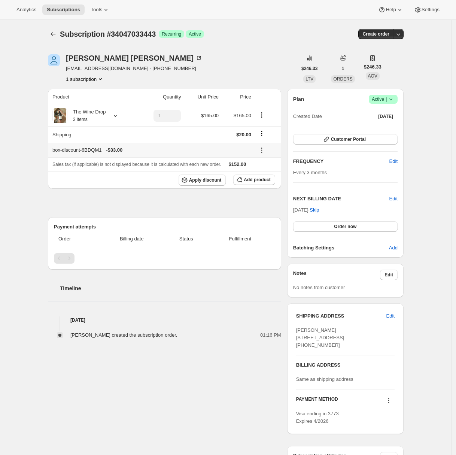
scroll to position [88, 0]
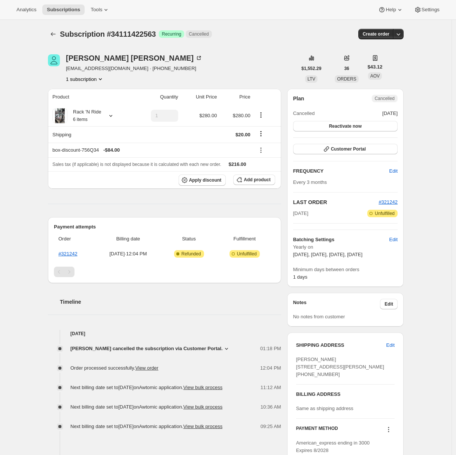
click at [227, 349] on icon at bounding box center [226, 349] width 3 height 2
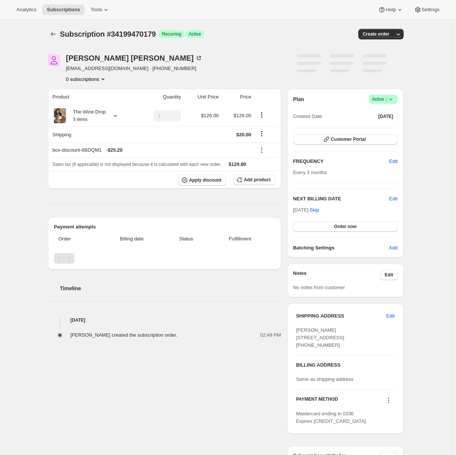
scroll to position [88, 0]
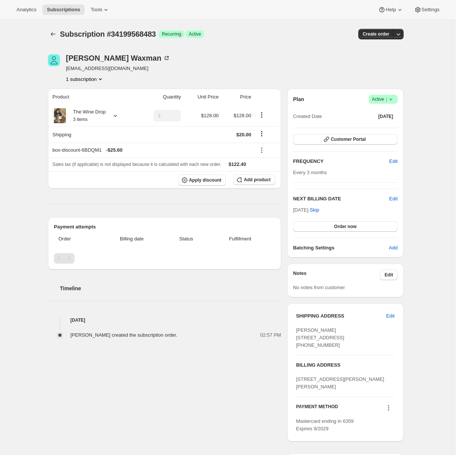
scroll to position [103, 0]
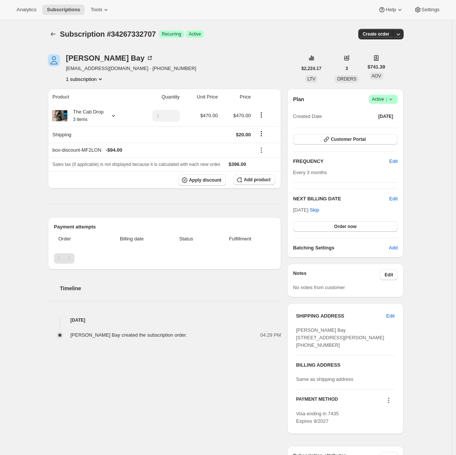
scroll to position [88, 0]
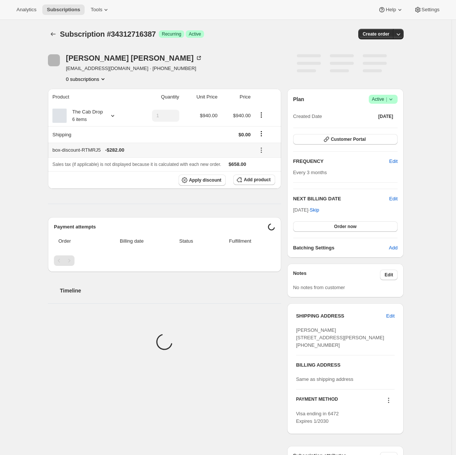
scroll to position [88, 0]
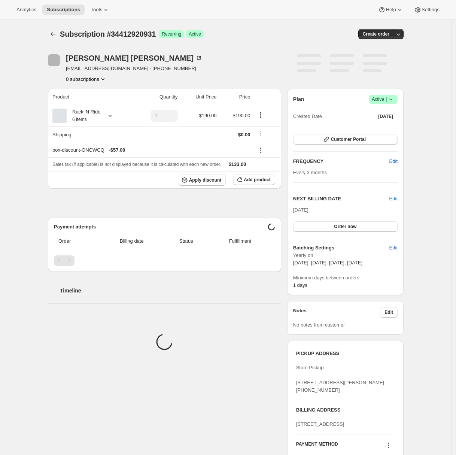
scroll to position [156, 0]
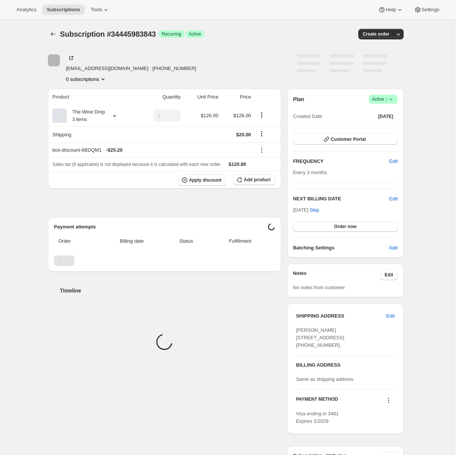
scroll to position [88, 0]
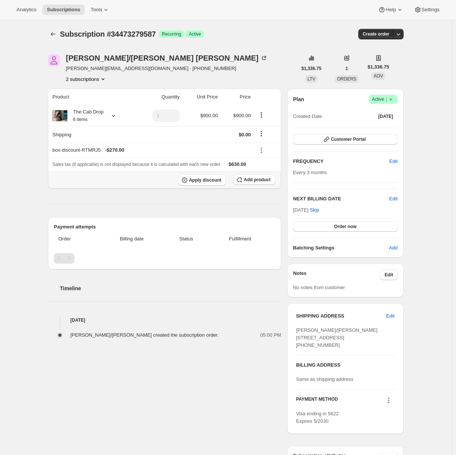
scroll to position [88, 0]
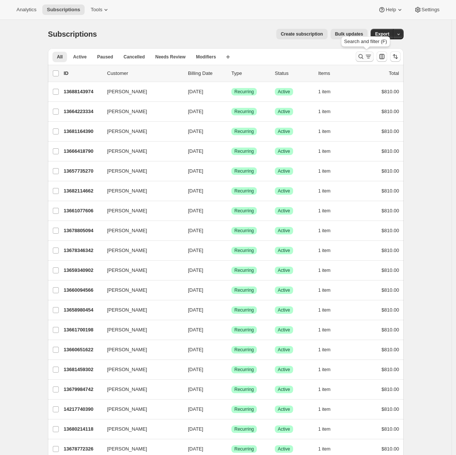
click at [368, 58] on icon "Search and filter results" at bounding box center [368, 56] width 7 height 7
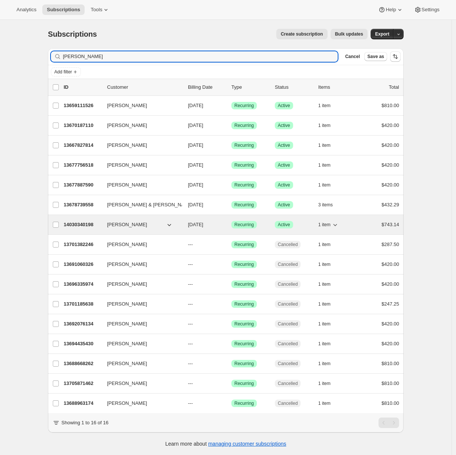
type input "[PERSON_NAME]"
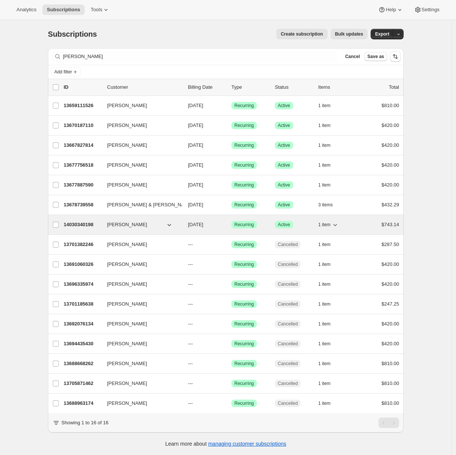
click at [87, 221] on p "14030340198" at bounding box center [82, 224] width 37 height 7
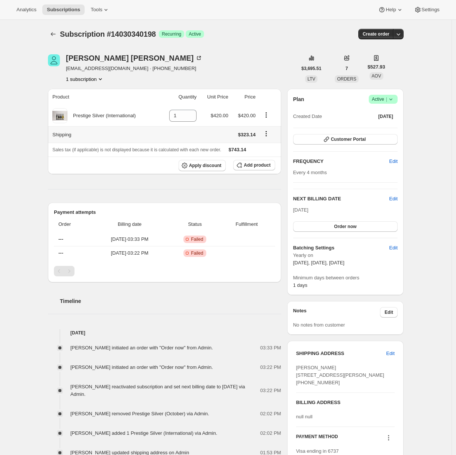
click at [269, 135] on icon "Shipping actions" at bounding box center [266, 133] width 7 height 7
click at [271, 146] on span "Edit shipping rate" at bounding box center [267, 148] width 37 height 6
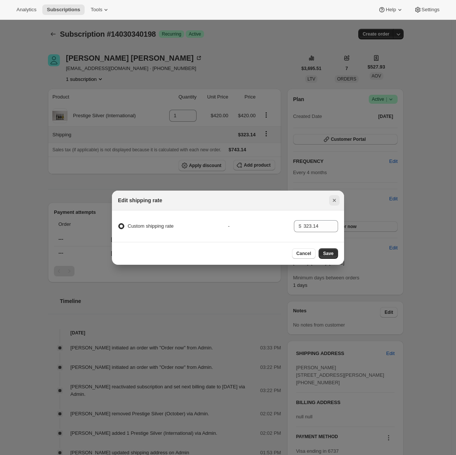
click at [337, 197] on icon "Close" at bounding box center [334, 200] width 7 height 7
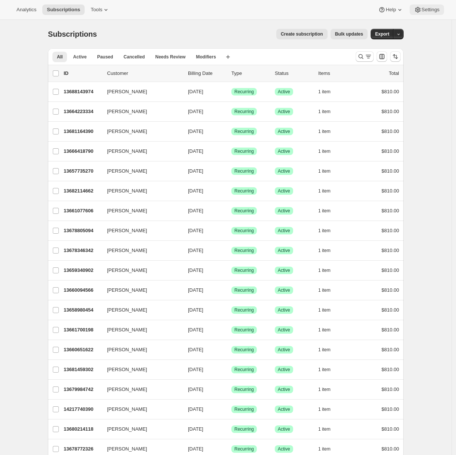
click at [428, 9] on span "Settings" at bounding box center [431, 10] width 18 height 6
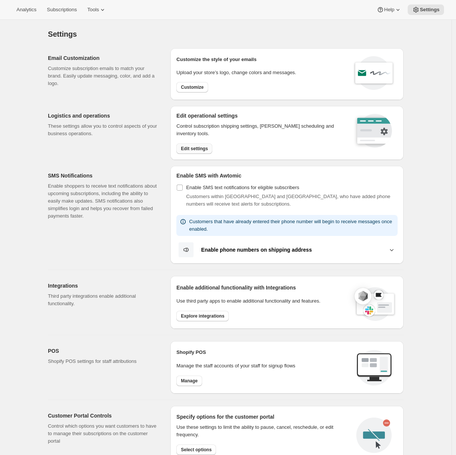
click at [193, 146] on span "Edit settings" at bounding box center [194, 149] width 27 height 6
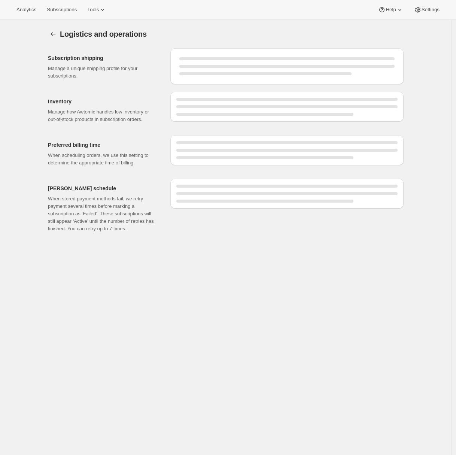
select select "08:00"
select select "DAY"
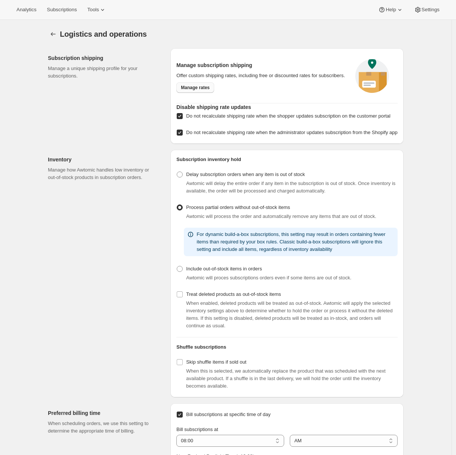
click at [205, 91] on span "Manage rates" at bounding box center [195, 88] width 29 height 6
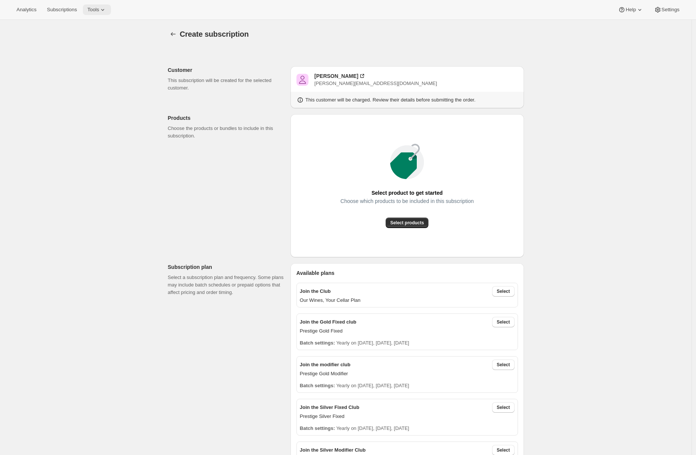
click at [95, 11] on span "Tools" at bounding box center [93, 10] width 12 height 6
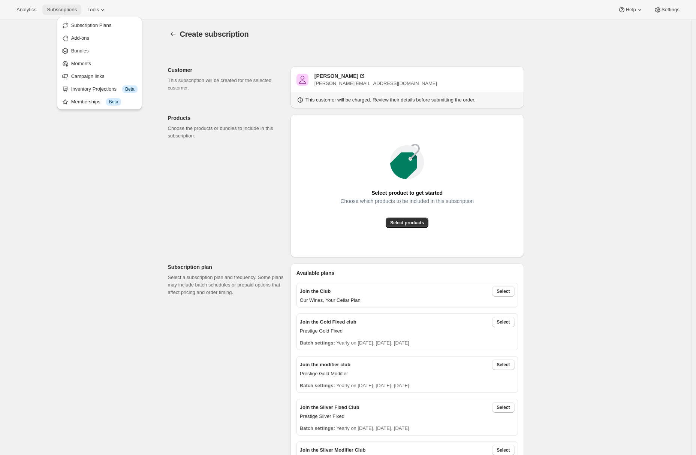
click at [69, 13] on button "Subscriptions" at bounding box center [61, 9] width 39 height 10
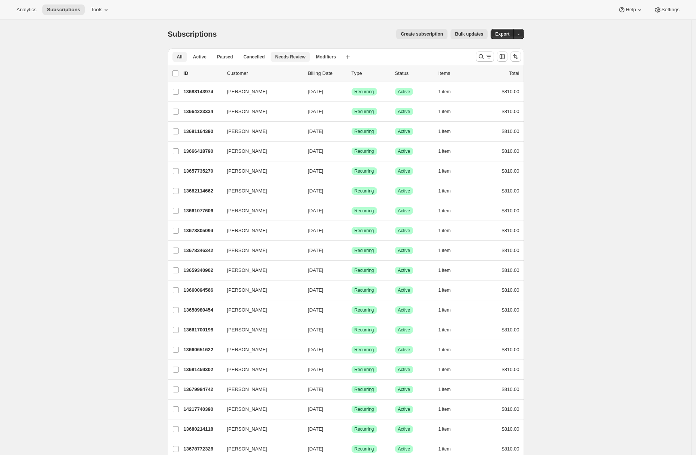
click at [285, 58] on span "Needs Review" at bounding box center [290, 57] width 30 height 6
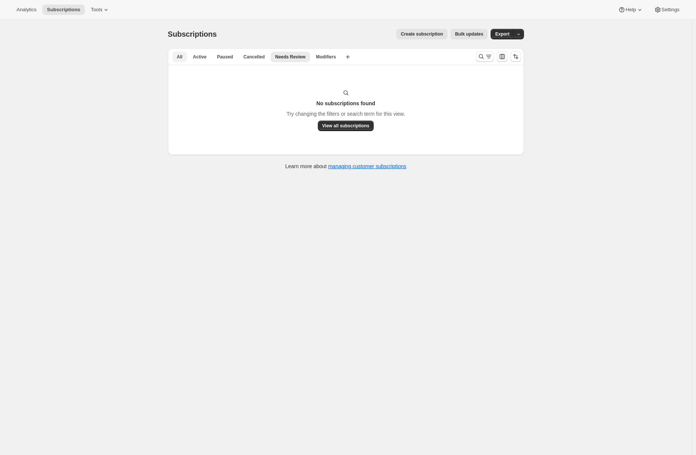
click at [179, 58] on span "All" at bounding box center [180, 57] width 6 height 6
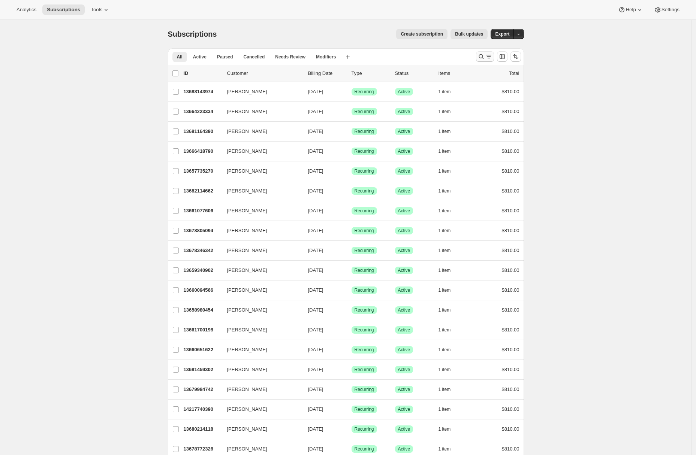
click at [490, 55] on icon "Search and filter results" at bounding box center [488, 56] width 7 height 7
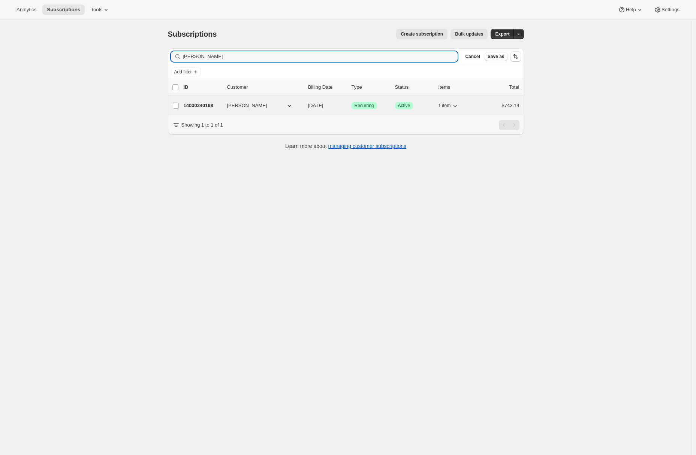
type input "matthew collins"
click at [205, 105] on p "14030340198" at bounding box center [202, 105] width 37 height 7
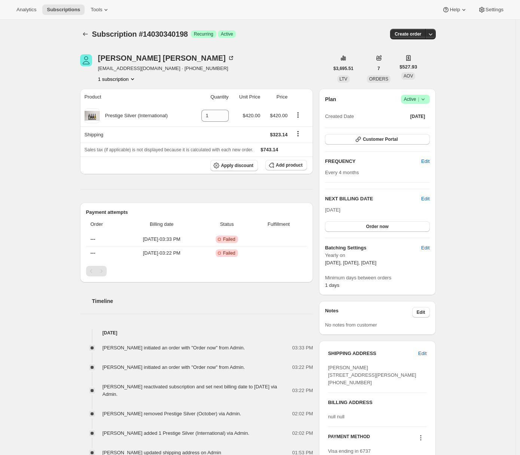
click at [64, 161] on div "Subscription #14030340198. This page is ready Subscription #14030340198 Success…" at bounding box center [258, 303] width 516 height 566
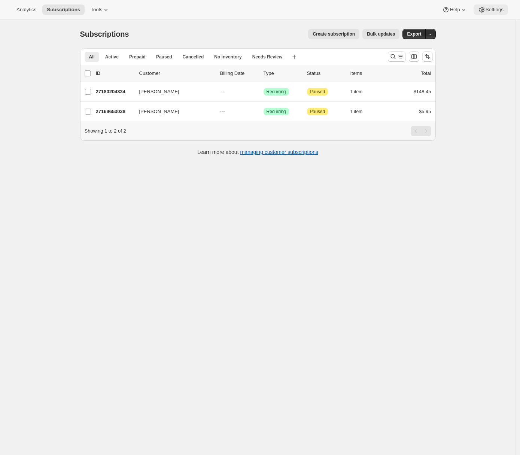
click at [494, 9] on span "Settings" at bounding box center [495, 10] width 18 height 6
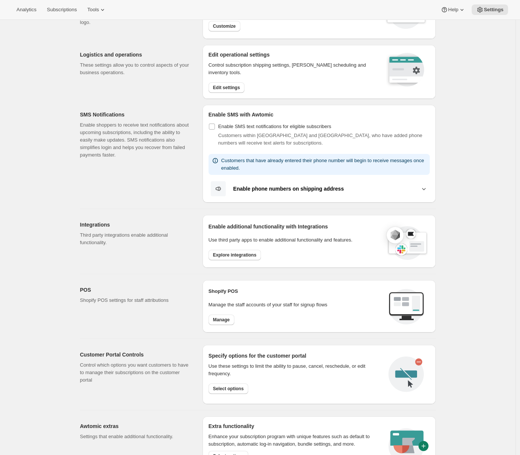
scroll to position [138, 0]
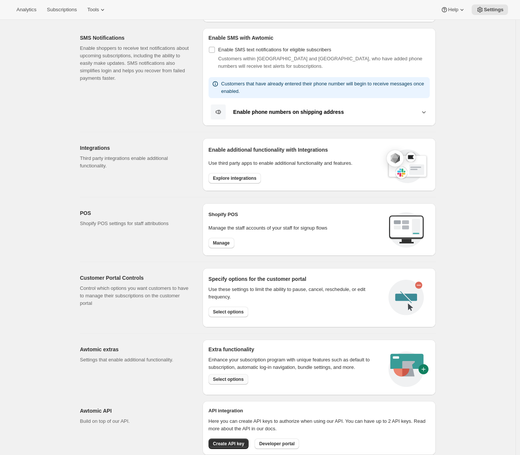
click at [230, 379] on span "Select options" at bounding box center [228, 379] width 31 height 6
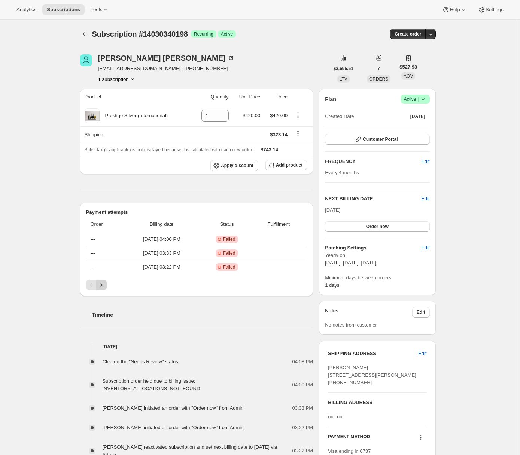
click at [105, 287] on icon "Next" at bounding box center [101, 284] width 7 height 7
click at [105, 285] on icon "Next" at bounding box center [101, 284] width 7 height 7
click at [42, 309] on div "Subscription #14030340198. This page is ready Subscription #14030340198 Success…" at bounding box center [258, 303] width 516 height 566
click at [374, 136] on span "Customer Portal" at bounding box center [380, 139] width 35 height 6
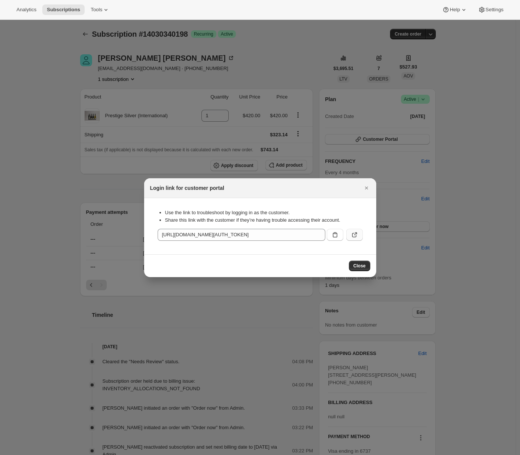
click at [353, 233] on icon ":r1g:" at bounding box center [354, 234] width 7 height 7
click at [367, 185] on icon "Close" at bounding box center [366, 187] width 7 height 7
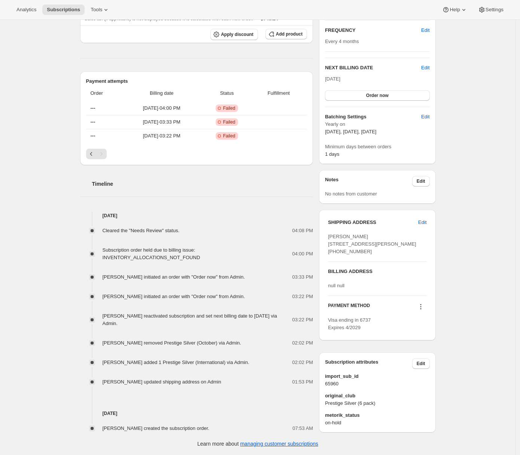
scroll to position [12, 0]
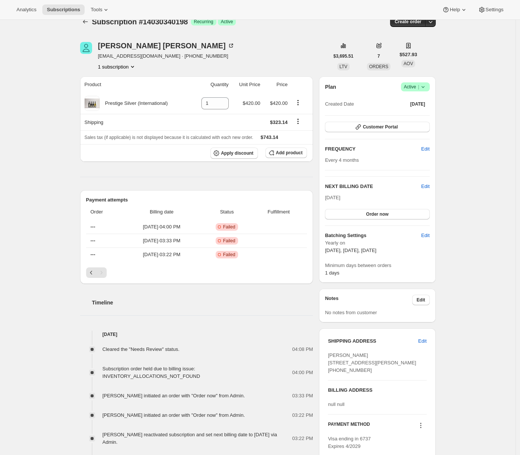
click at [69, 116] on div "Subscription #14030340198. This page is ready Subscription #14030340198 Success…" at bounding box center [258, 290] width 516 height 566
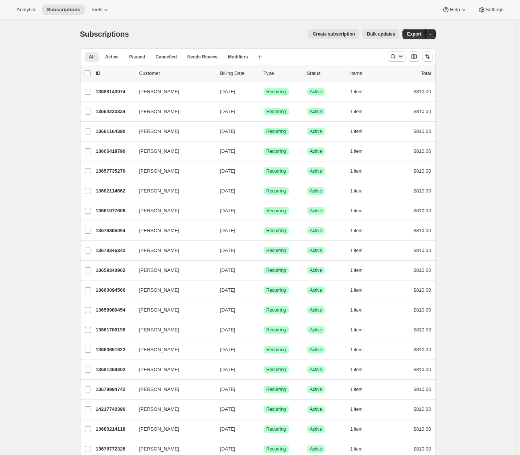
click at [490, 16] on div "Analytics Subscriptions Tools Help Settings" at bounding box center [260, 10] width 520 height 20
click at [490, 12] on span "Settings" at bounding box center [495, 10] width 18 height 6
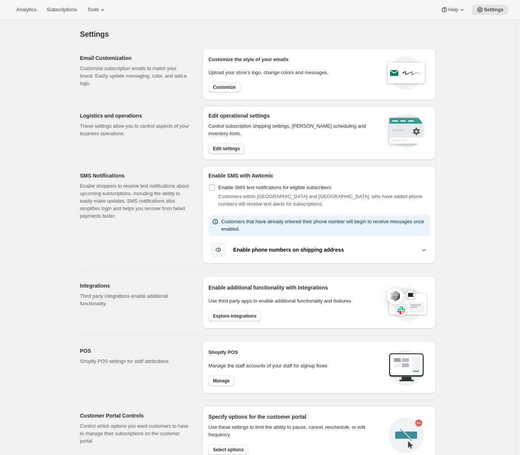
click at [227, 149] on span "Edit settings" at bounding box center [226, 149] width 27 height 6
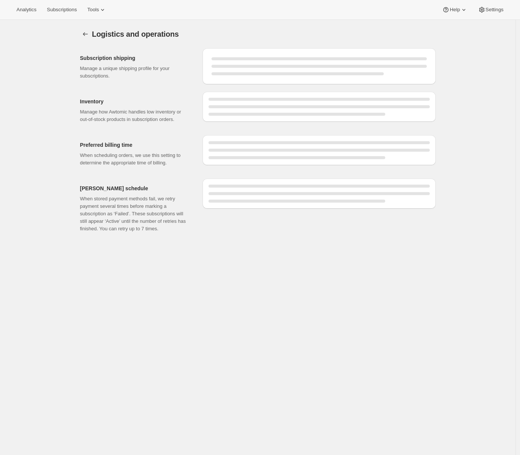
select select "08:00"
select select "DAY"
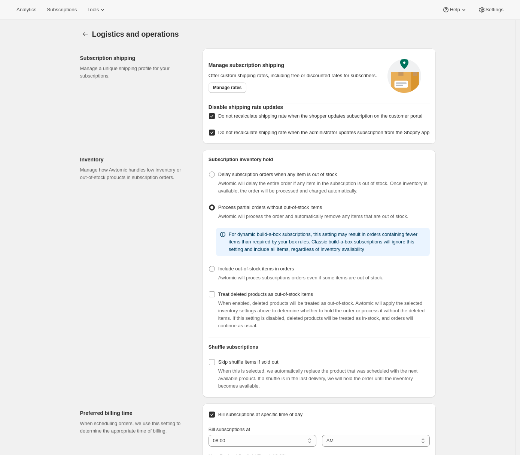
click at [221, 118] on span "Do not recalculate shipping rate when the shopper updates subscription on the c…" at bounding box center [320, 116] width 205 height 6
click at [215, 118] on input "Do not recalculate shipping rate when the shopper updates subscription on the c…" at bounding box center [212, 116] width 6 height 6
click at [239, 118] on span "Do not recalculate shipping rate when the shopper updates subscription on the c…" at bounding box center [320, 116] width 205 height 6
click at [215, 118] on input "Do not recalculate shipping rate when the shopper updates subscription on the c…" at bounding box center [212, 116] width 6 height 6
checkbox input "true"
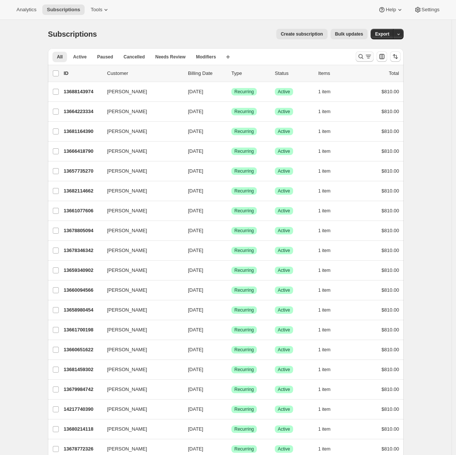
click at [366, 57] on icon "Search and filter results" at bounding box center [368, 56] width 7 height 7
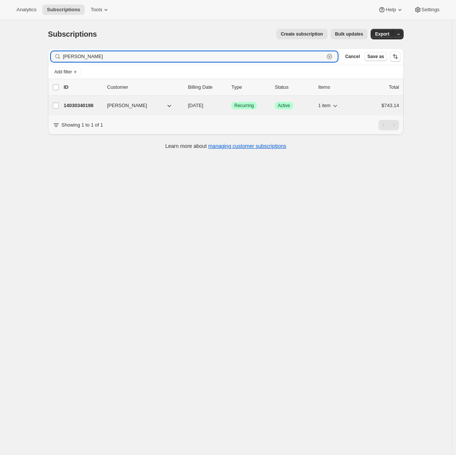
type input "matthew collins"
click at [107, 107] on div "14030340198 Matthew Collins 02/07/2026 Success Recurring Success Active 1 item …" at bounding box center [232, 105] width 336 height 10
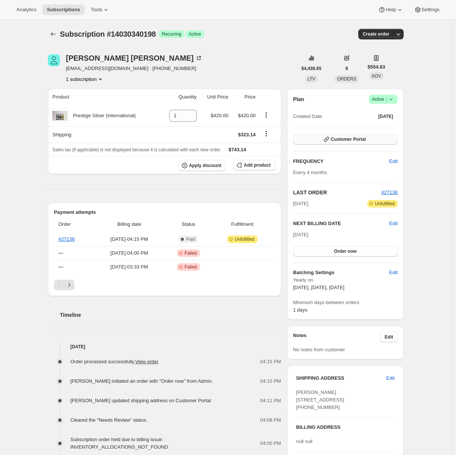
click at [366, 140] on span "Customer Portal" at bounding box center [348, 139] width 35 height 6
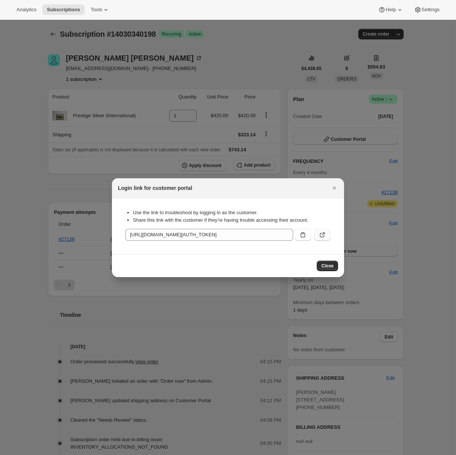
click at [324, 230] on button ":rc9:" at bounding box center [322, 235] width 16 height 12
click at [334, 188] on icon "Close" at bounding box center [334, 188] width 3 height 3
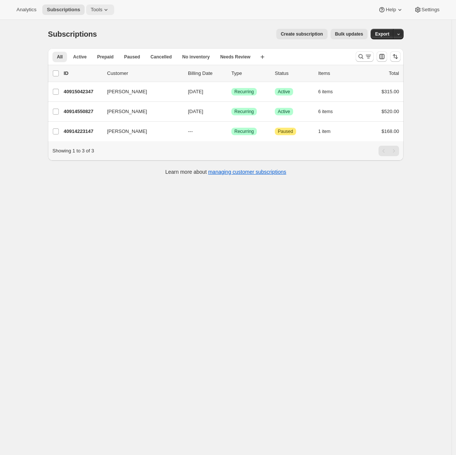
click at [99, 10] on span "Tools" at bounding box center [97, 10] width 12 height 6
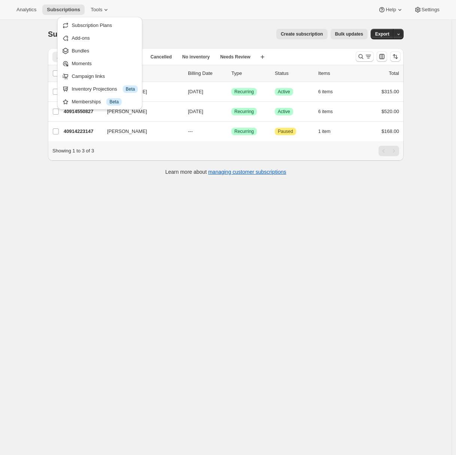
click at [5, 44] on div "Subscriptions. This page is ready Subscriptions Create subscription Bulk update…" at bounding box center [226, 247] width 452 height 455
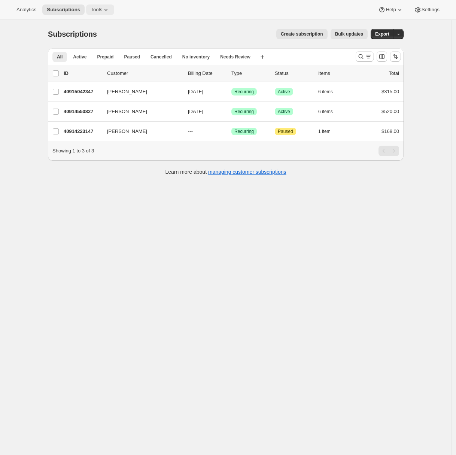
click at [101, 12] on span "Tools" at bounding box center [97, 10] width 12 height 6
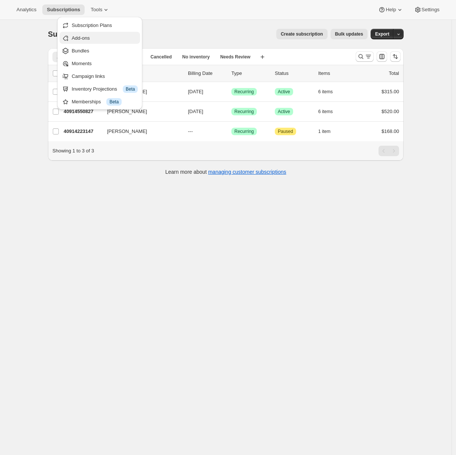
click at [94, 40] on span "Add-ons" at bounding box center [105, 37] width 66 height 7
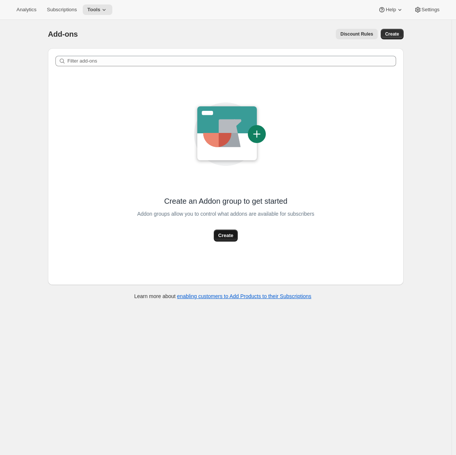
click at [226, 239] on span "Create" at bounding box center [225, 235] width 15 height 7
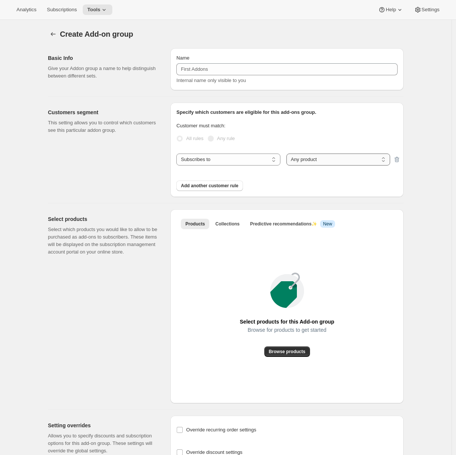
click at [305, 161] on select "Any product Specific products Specific product variants" at bounding box center [339, 160] width 104 height 12
click at [288, 154] on select "Any product Specific products Specific product variants" at bounding box center [339, 160] width 104 height 12
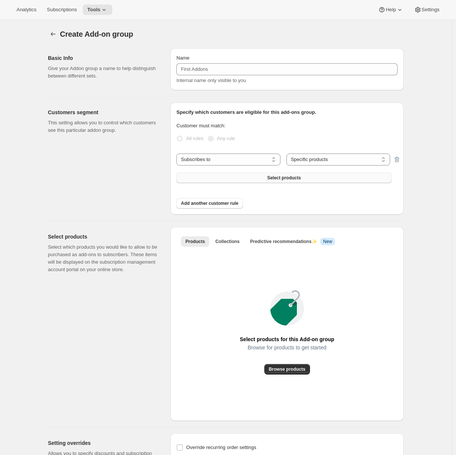
click at [311, 181] on button "Select products" at bounding box center [283, 178] width 215 height 10
select select "all"
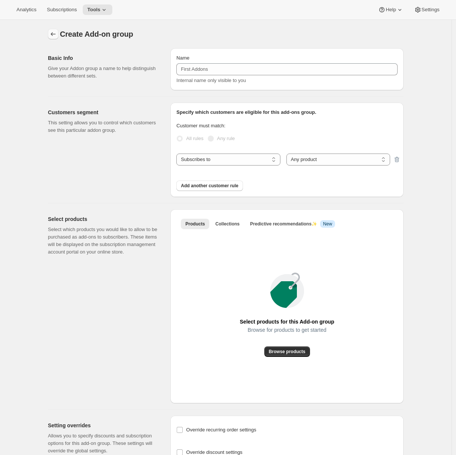
click at [55, 33] on icon "Addon groups" at bounding box center [52, 33] width 7 height 7
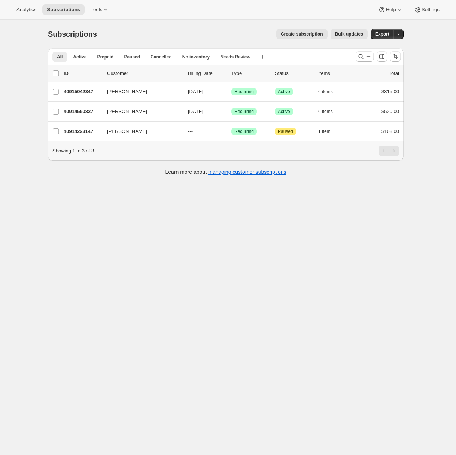
click at [100, 15] on div "Analytics Subscriptions Tools Help Settings" at bounding box center [228, 10] width 456 height 20
click at [100, 10] on span "Tools" at bounding box center [97, 10] width 12 height 6
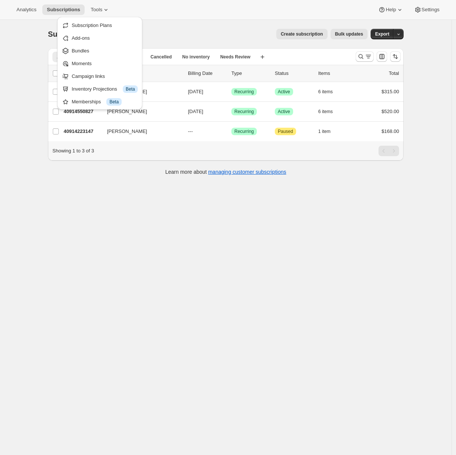
click at [20, 83] on div "Subscriptions. This page is ready Subscriptions Create subscription Bulk update…" at bounding box center [226, 247] width 452 height 455
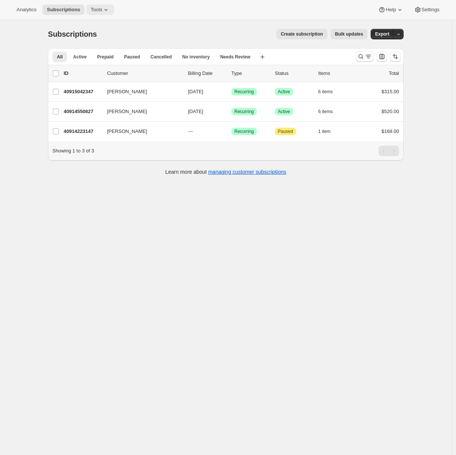
click at [95, 12] on span "Tools" at bounding box center [97, 10] width 12 height 6
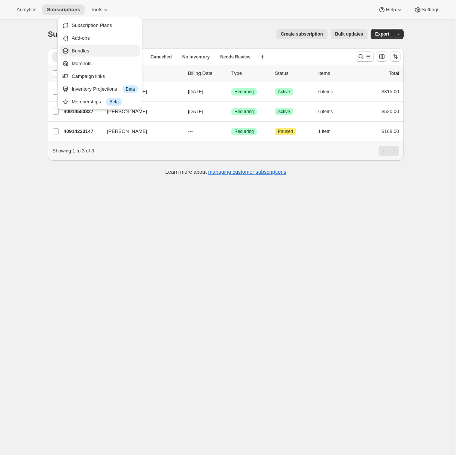
click at [89, 51] on span "Bundles" at bounding box center [81, 51] width 18 height 6
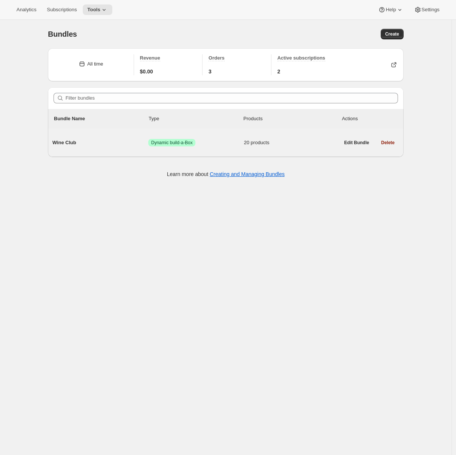
click at [99, 146] on span "Wine Club" at bounding box center [100, 142] width 96 height 7
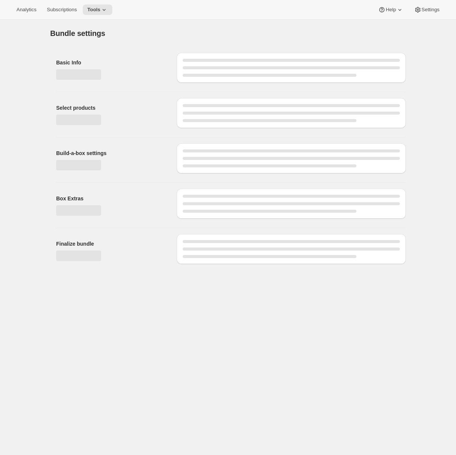
type input "Wine Club"
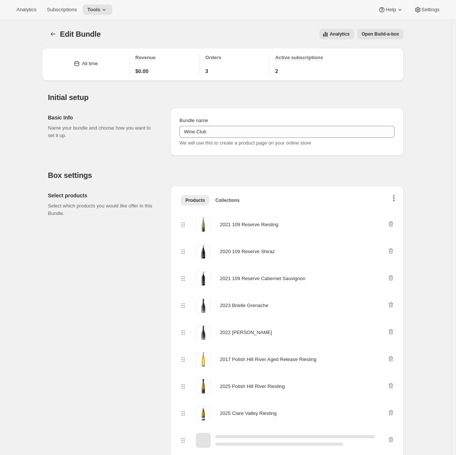
click at [398, 200] on button "button" at bounding box center [393, 199] width 7 height 7
click at [375, 216] on span "Bulk Autoswap for existing subscribers" at bounding box center [392, 214] width 83 height 6
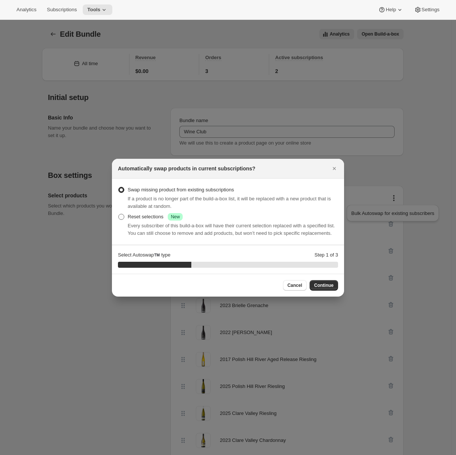
click at [133, 214] on div "Reset selections Success New" at bounding box center [155, 216] width 55 height 7
click at [119, 214] on input "Reset selections Success New" at bounding box center [118, 214] width 0 height 0
radio input "true"
click at [321, 288] on span "Continue" at bounding box center [323, 285] width 19 height 6
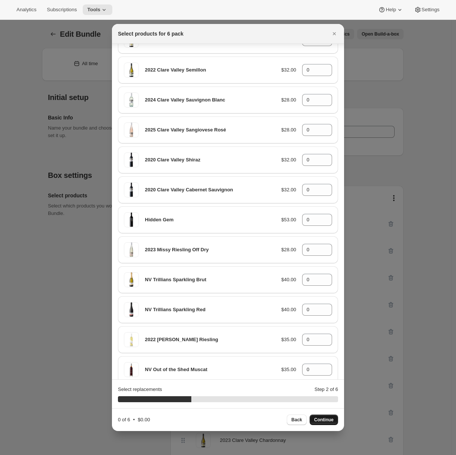
scroll to position [19, 0]
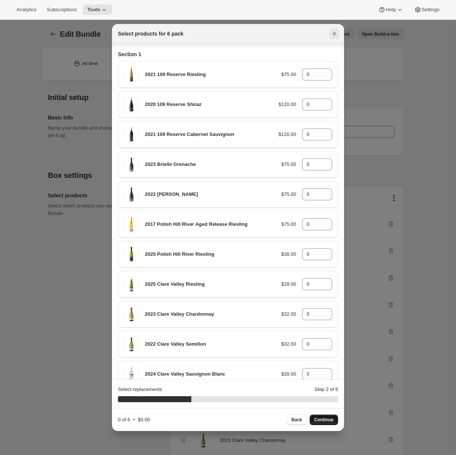
click at [333, 32] on icon "Close" at bounding box center [334, 33] width 7 height 7
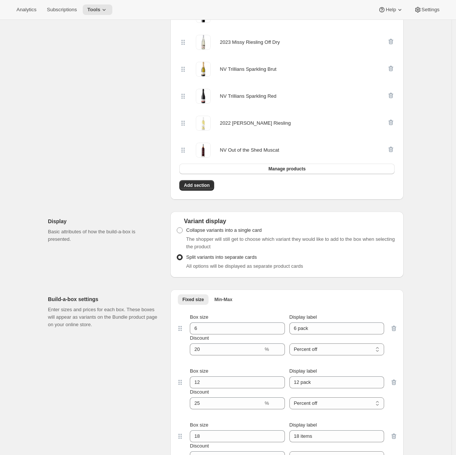
scroll to position [823, 0]
